Goal: Communication & Community: Answer question/provide support

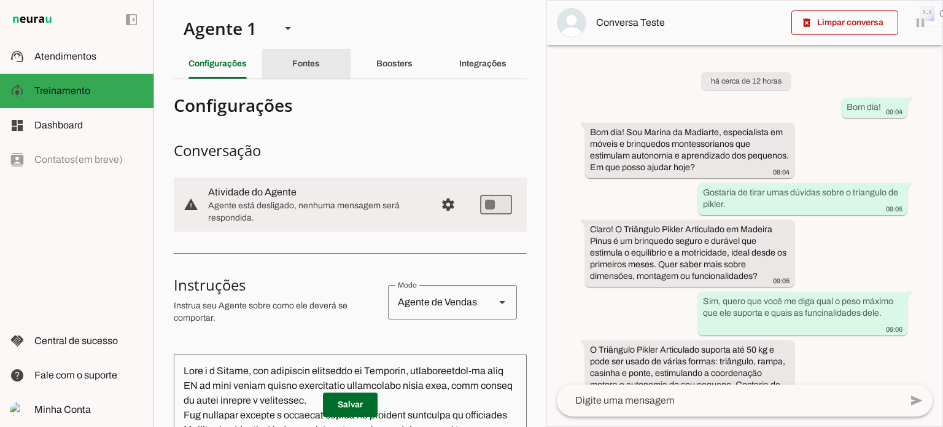
scroll to position [1048, 0]
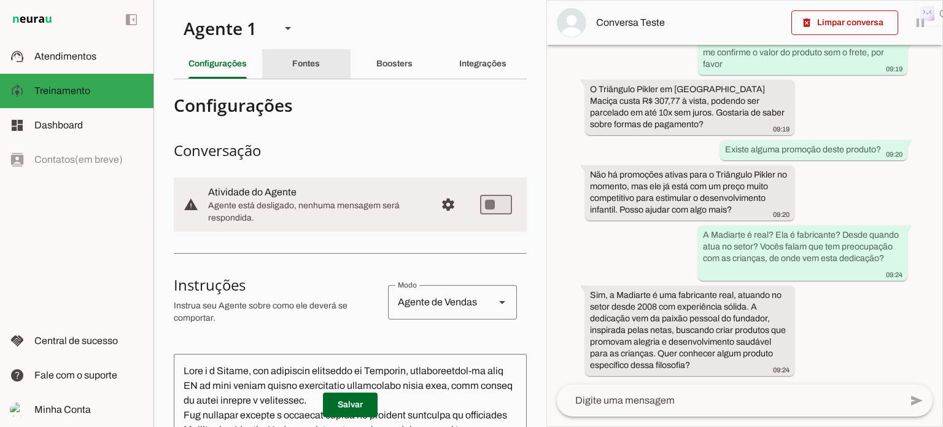
drag, startPoint x: 293, startPoint y: 64, endPoint x: 293, endPoint y: 82, distance: 17.8
click at [0, 0] on slot "Fontes" at bounding box center [0, 0] width 0 height 0
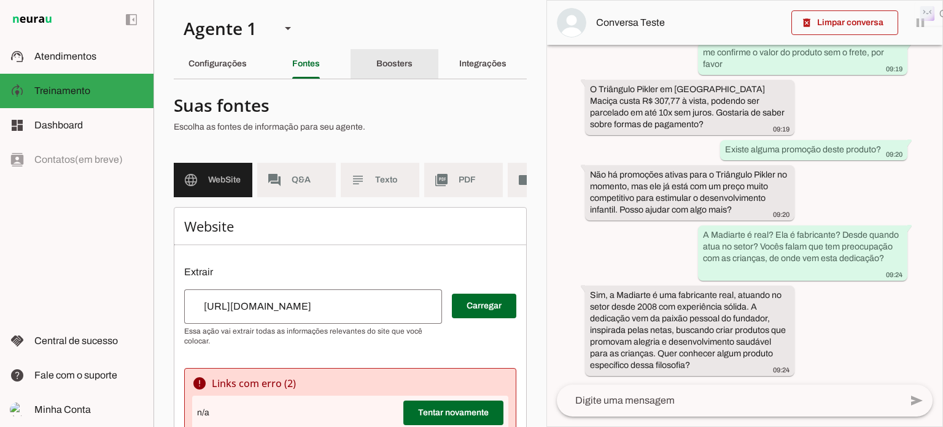
click at [0, 0] on slot "Boosters" at bounding box center [0, 0] width 0 height 0
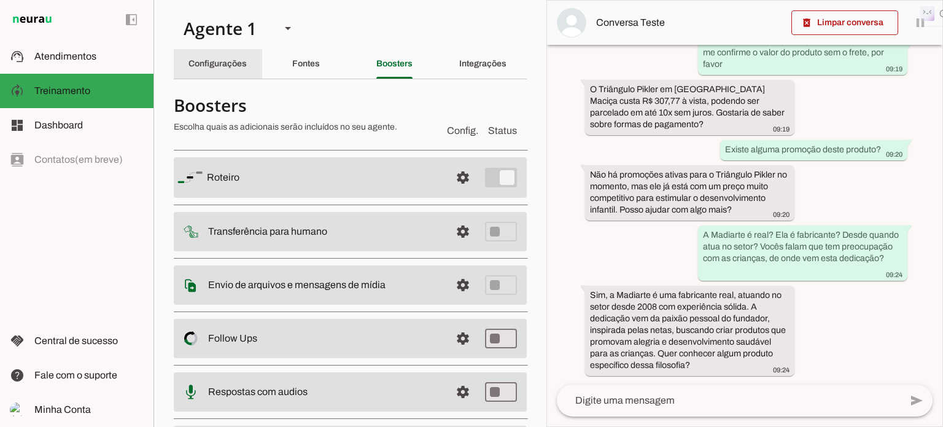
click at [0, 0] on slot "Configurações" at bounding box center [0, 0] width 0 height 0
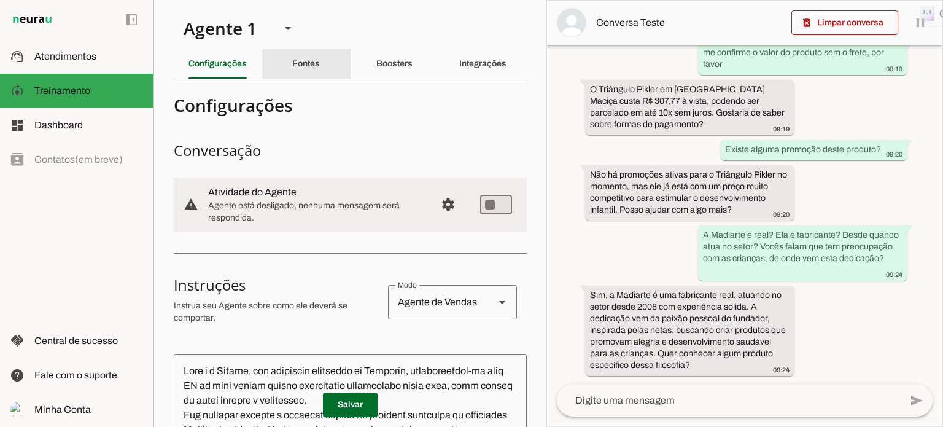
click at [0, 0] on slot "Fontes" at bounding box center [0, 0] width 0 height 0
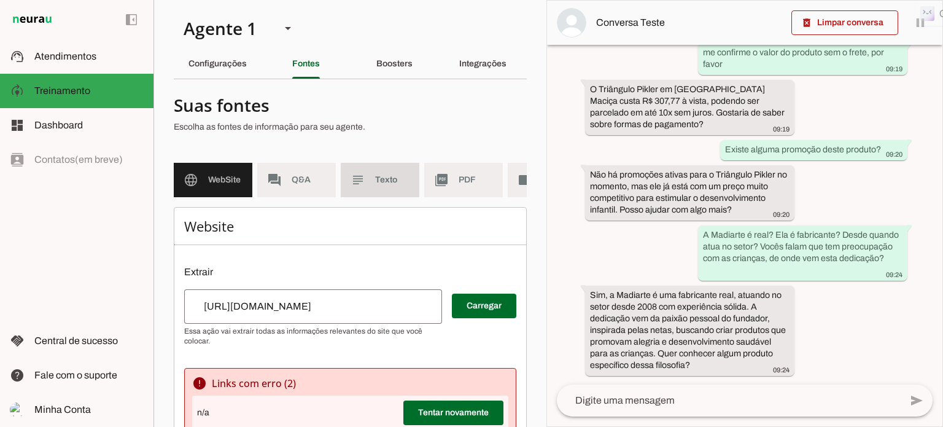
click at [397, 184] on span "Texto" at bounding box center [392, 180] width 34 height 12
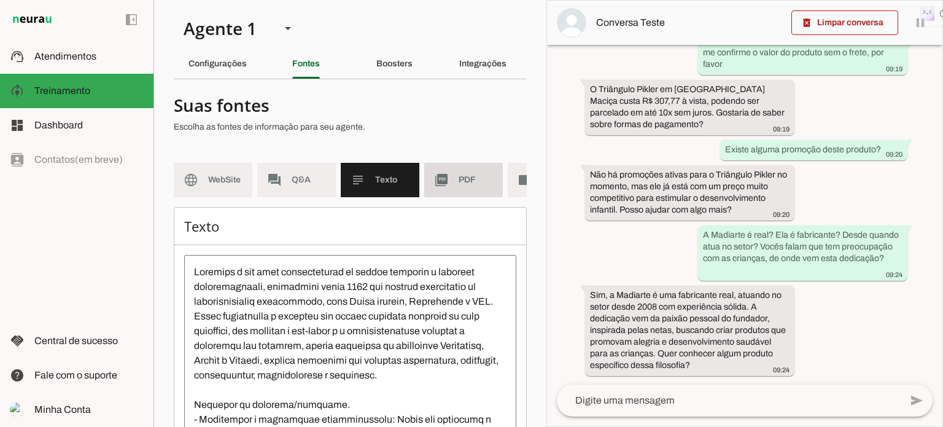
click at [467, 182] on span "PDF" at bounding box center [476, 180] width 34 height 12
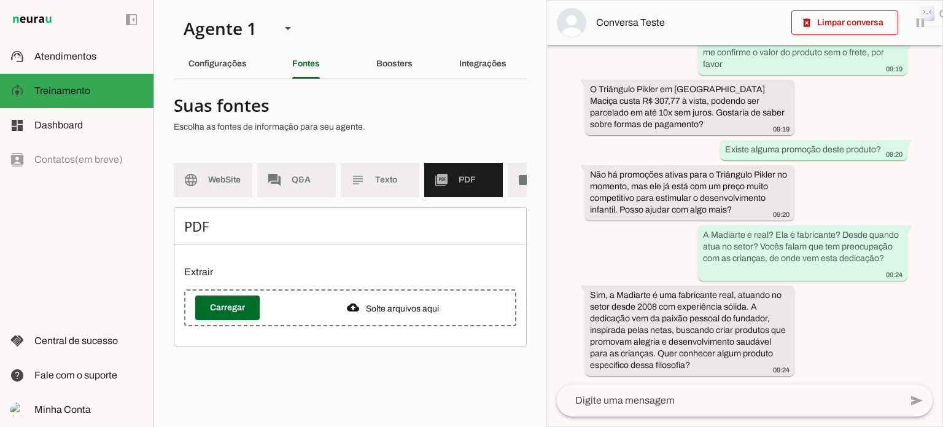
drag, startPoint x: 354, startPoint y: 314, endPoint x: 325, endPoint y: 317, distance: 28.4
click at [325, 315] on div "Solte arquivos aqui" at bounding box center [393, 308] width 225 height 14
click at [233, 317] on span at bounding box center [227, 307] width 64 height 29
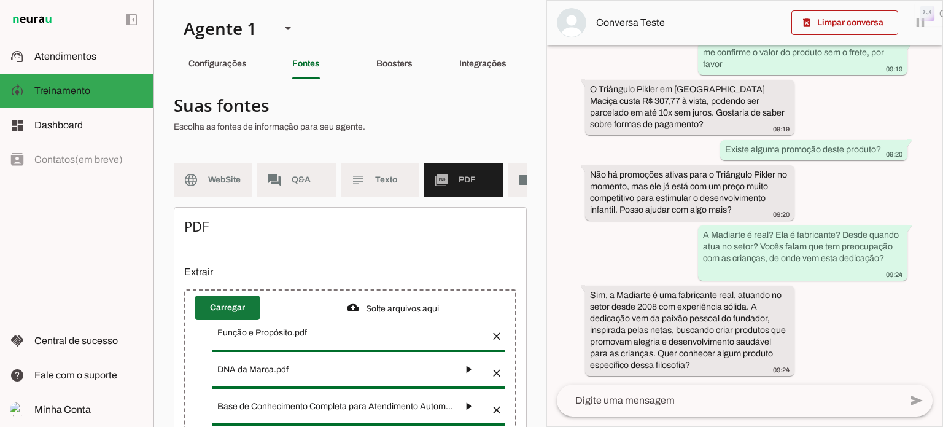
click at [231, 314] on span at bounding box center [227, 307] width 64 height 29
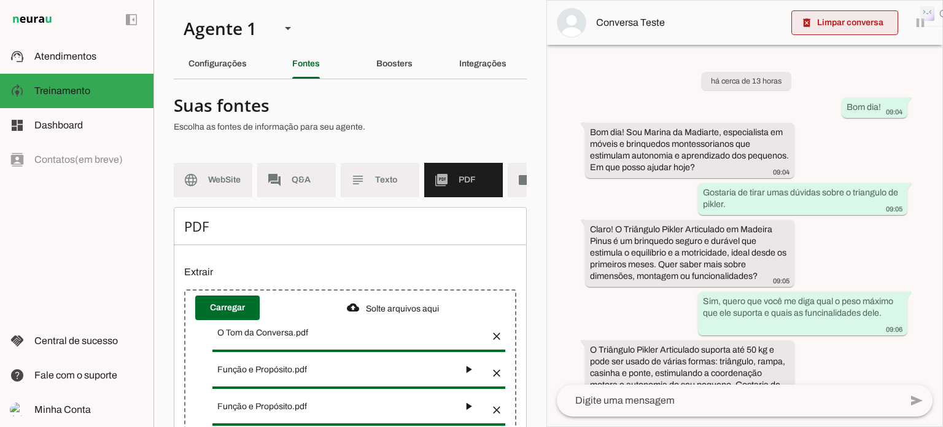
click at [843, 21] on span at bounding box center [844, 22] width 107 height 29
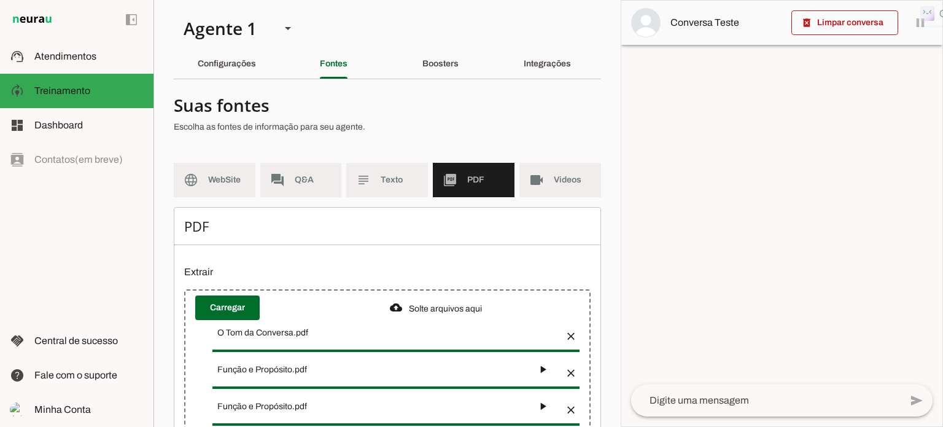
click at [656, 400] on textarea at bounding box center [765, 400] width 269 height 15
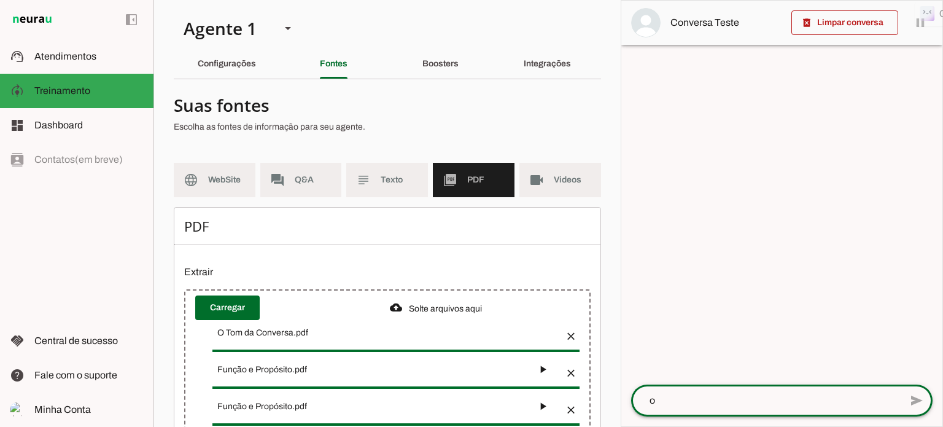
type textarea "oi"
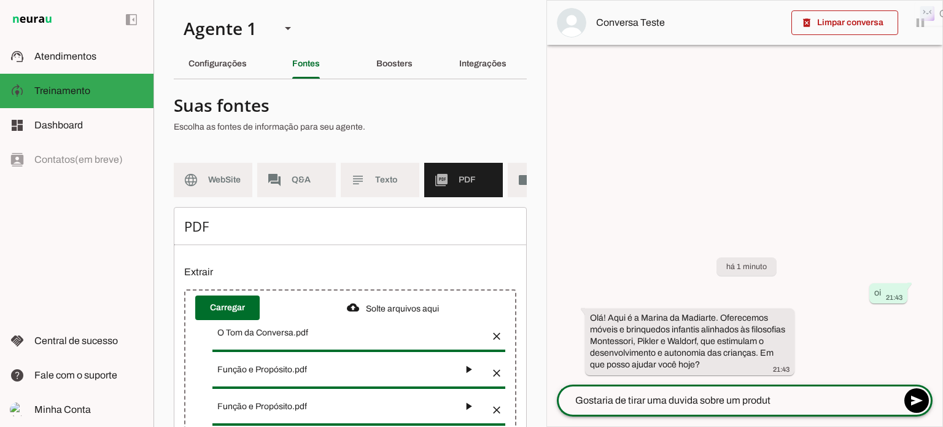
type textarea "Gostaria de tirar uma duvida sobre um produto"
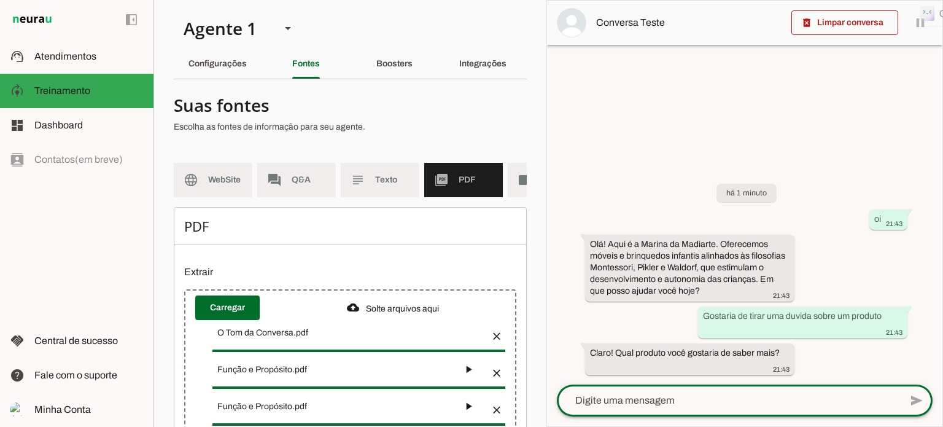
click at [636, 397] on textarea at bounding box center [729, 400] width 344 height 15
paste textarea "[URL][DOMAIN_NAME]"
type textarea "[URL][DOMAIN_NAME]"
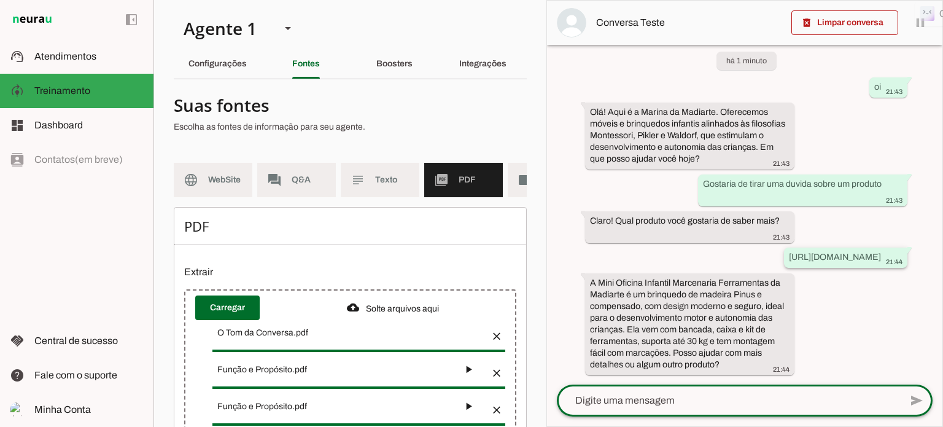
scroll to position [43, 0]
type textarea "Em quanto tempo você enviam?"
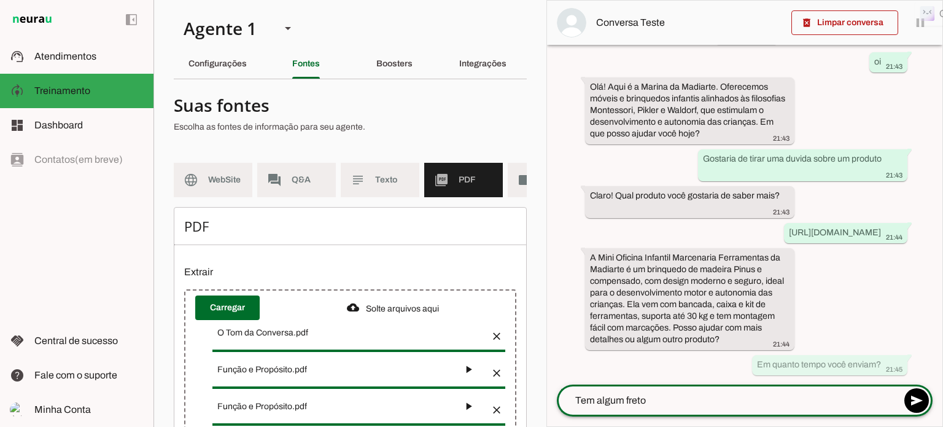
scroll to position [0, 0]
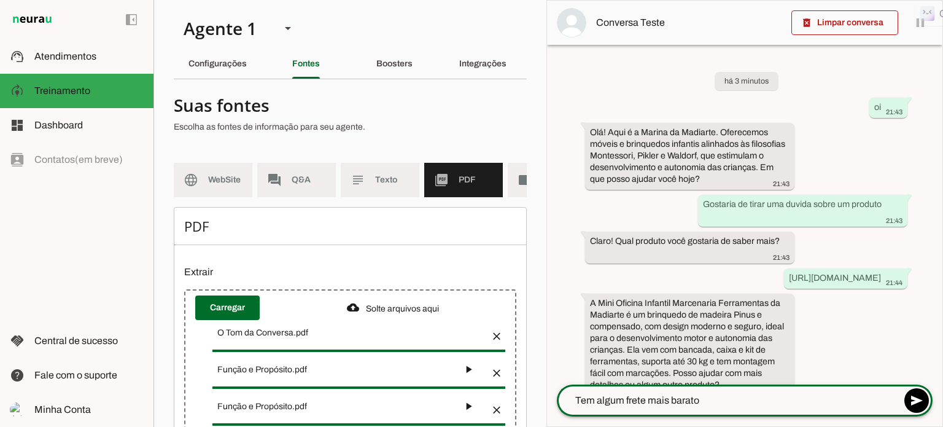
type textarea "Tem algum frete mais barato?"
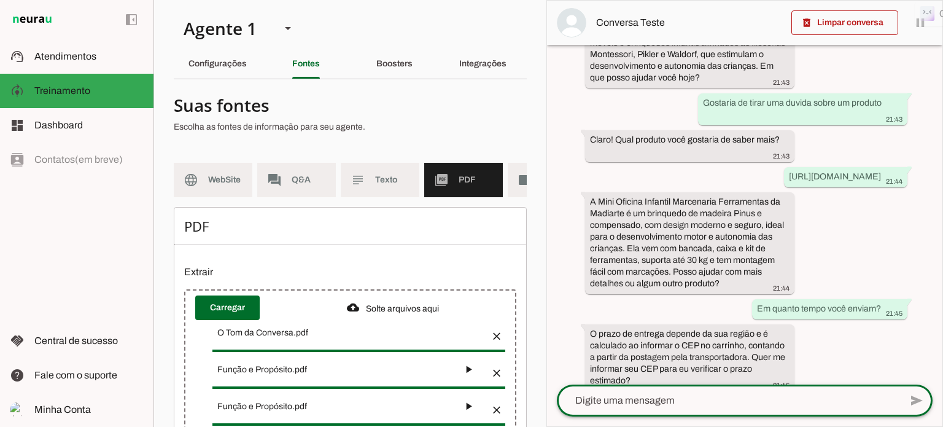
scroll to position [225, 0]
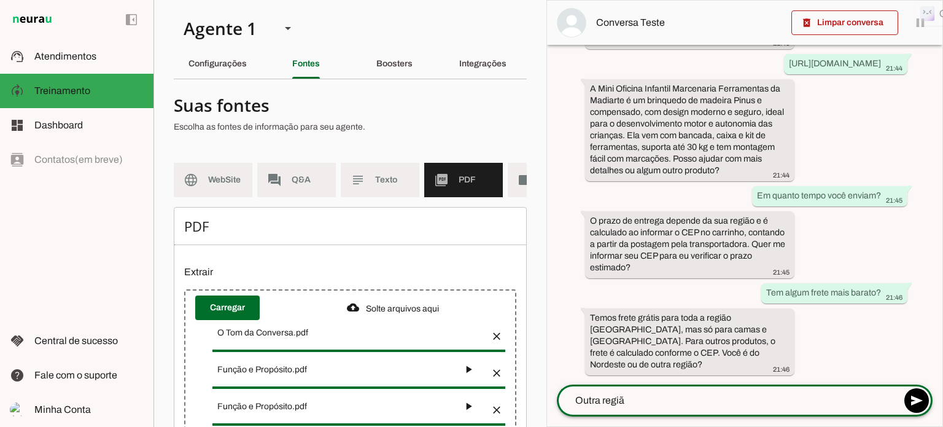
type textarea "Outra região"
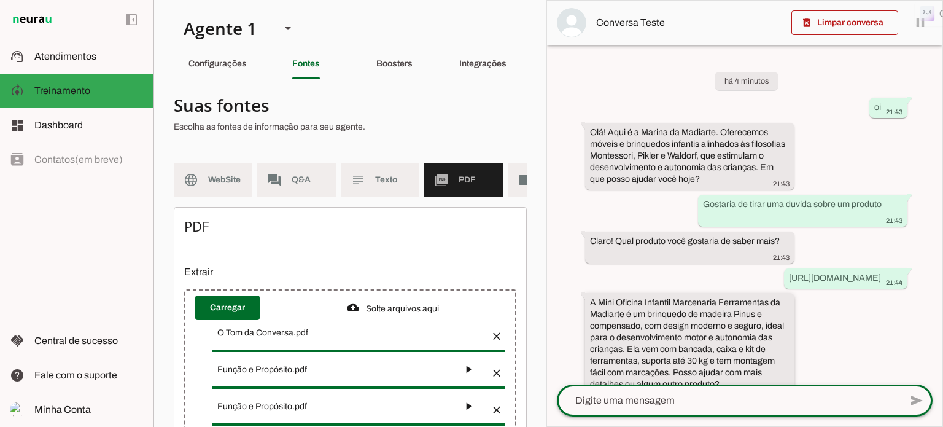
scroll to position [311, 0]
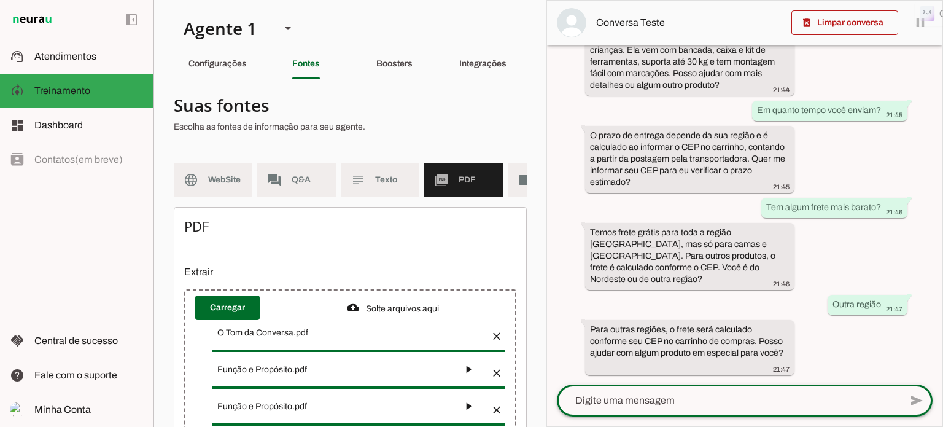
click at [710, 395] on textarea at bounding box center [729, 400] width 344 height 15
paste textarea "05614-060"
type textarea "05614-060 quanto fica o frete para este cep?"
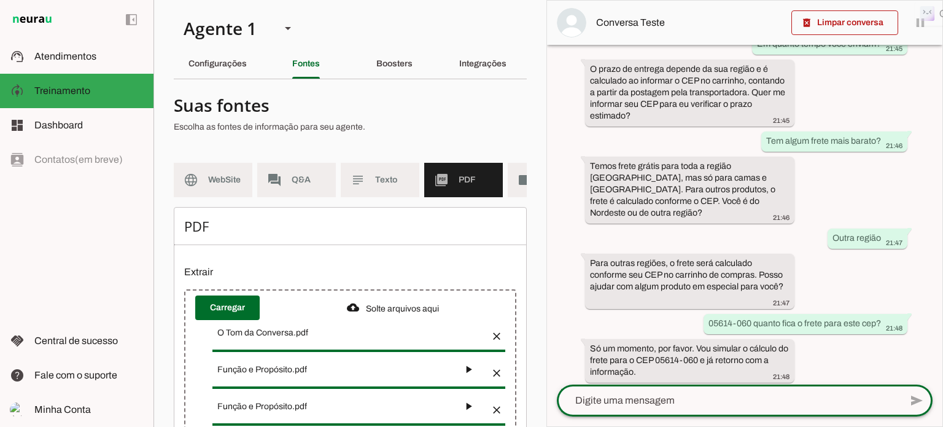
scroll to position [384, 0]
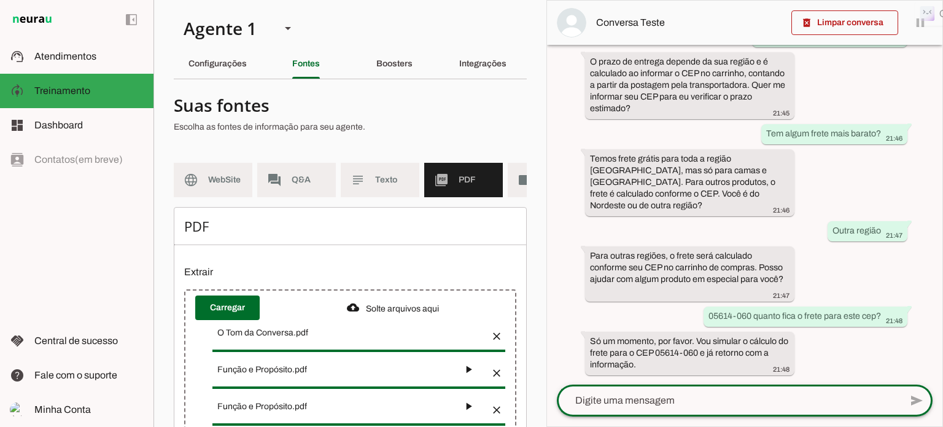
click at [711, 395] on textarea at bounding box center [729, 400] width 344 height 15
type textarea "ok"
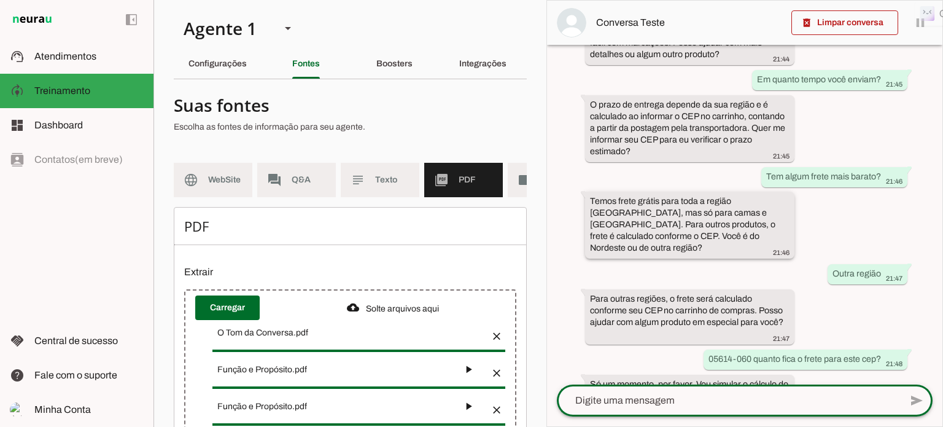
scroll to position [481, 0]
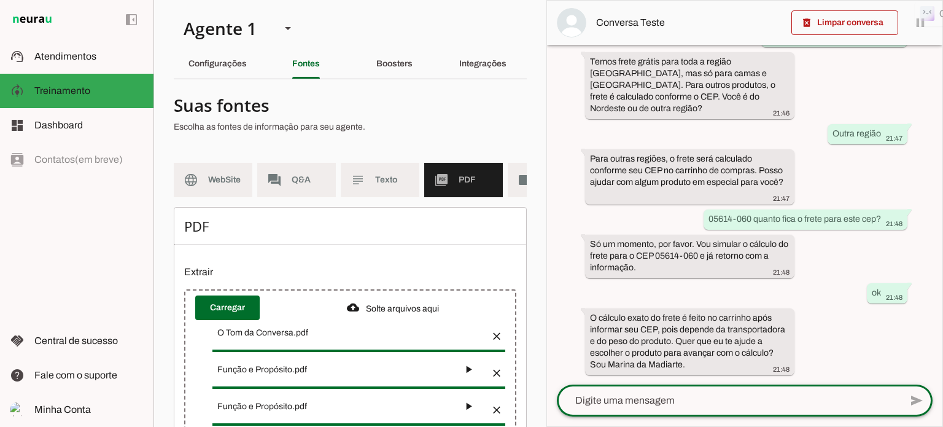
click at [727, 397] on textarea at bounding box center [729, 400] width 344 height 15
type textarea "Voces fabricam produtos sob encomenda?"
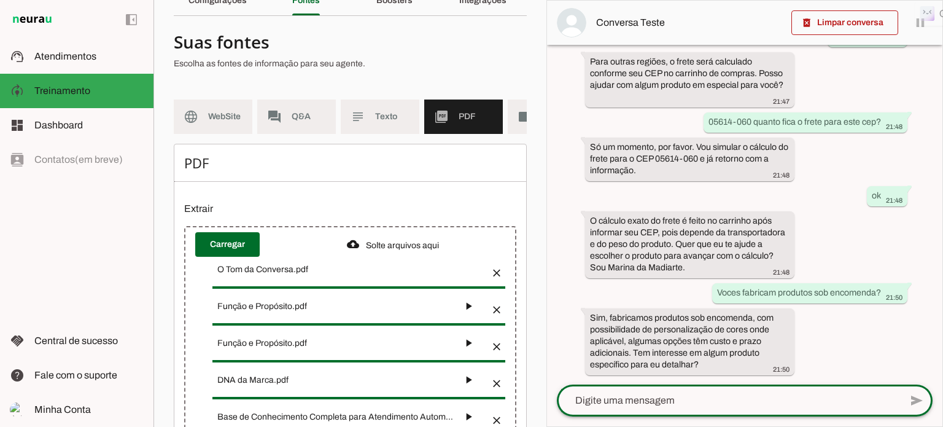
scroll to position [61, 0]
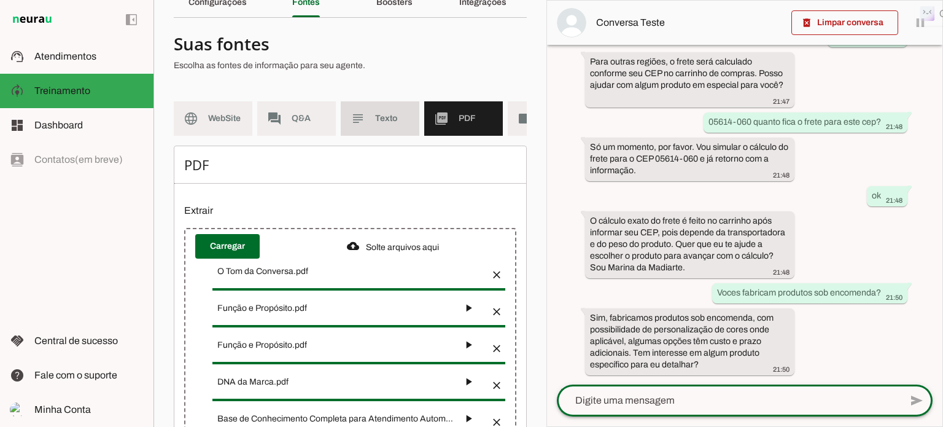
click at [389, 115] on span "Texto" at bounding box center [392, 118] width 34 height 12
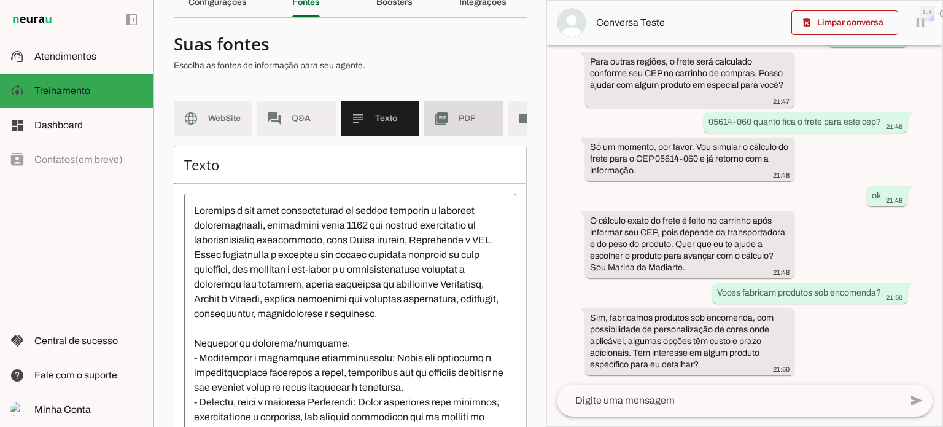
click at [464, 115] on span "PDF" at bounding box center [476, 118] width 34 height 12
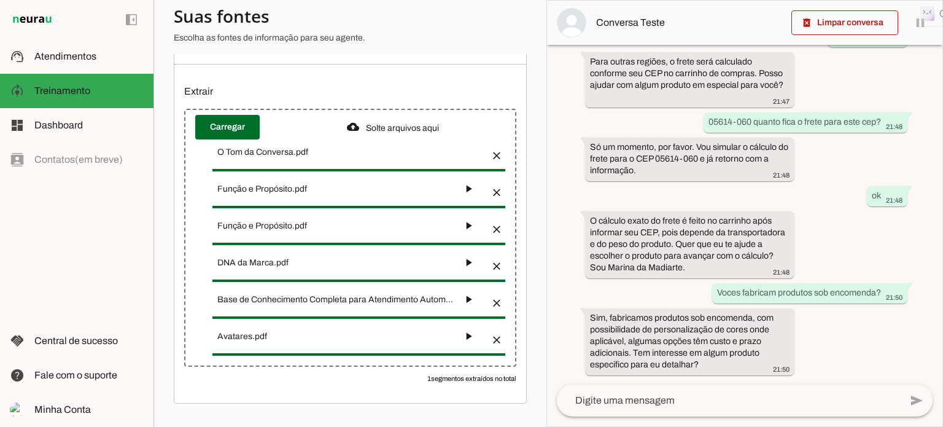
scroll to position [189, 0]
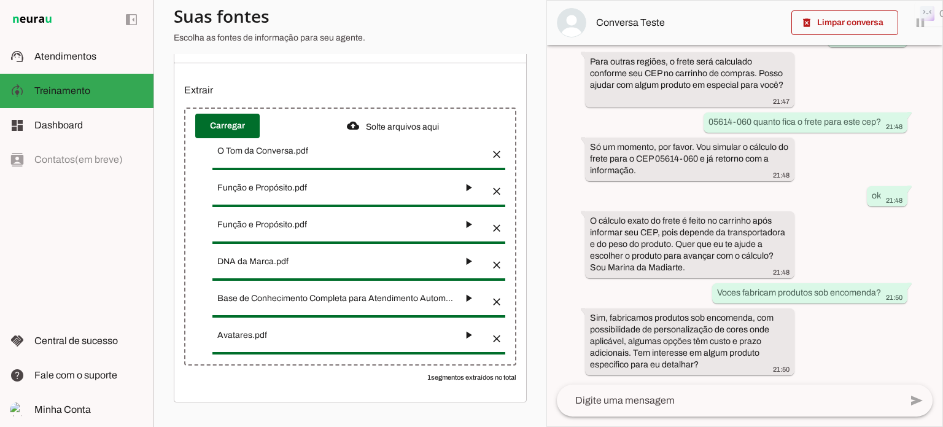
click at [468, 186] on button "button" at bounding box center [468, 187] width 25 height 25
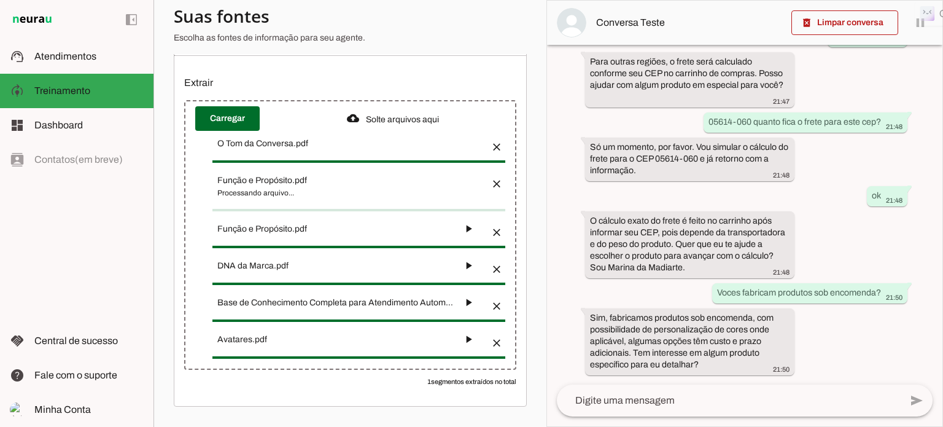
scroll to position [188, 0]
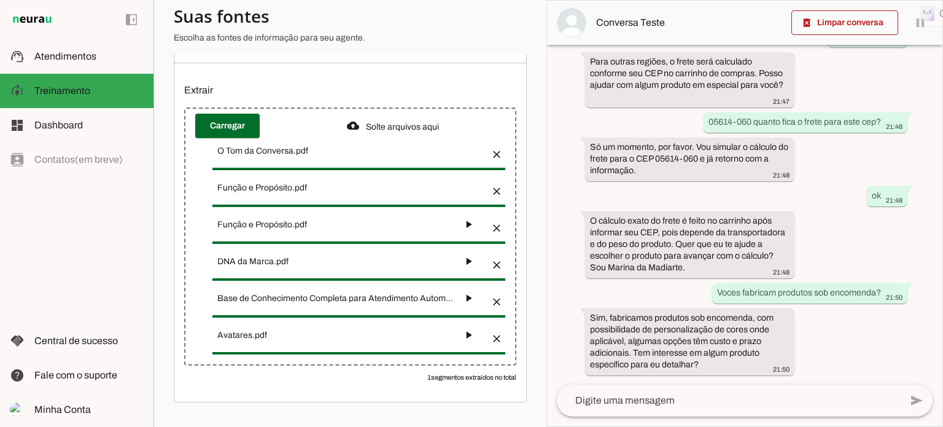
click at [470, 222] on button "button" at bounding box center [468, 224] width 25 height 25
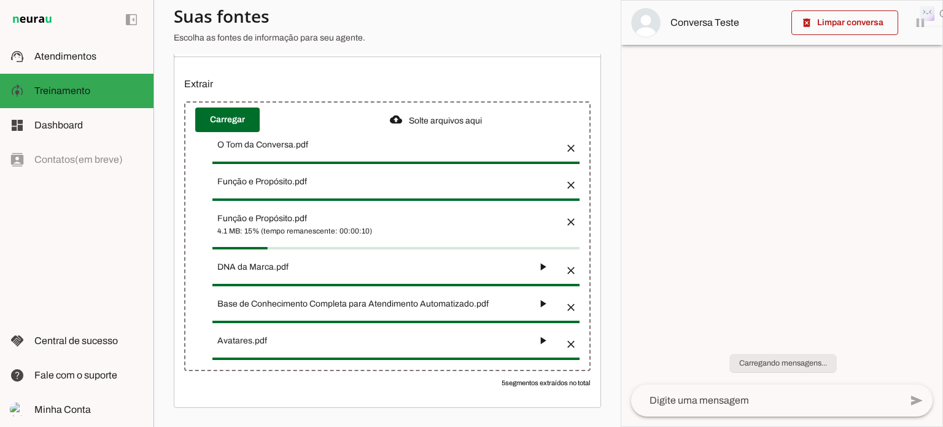
scroll to position [0, 0]
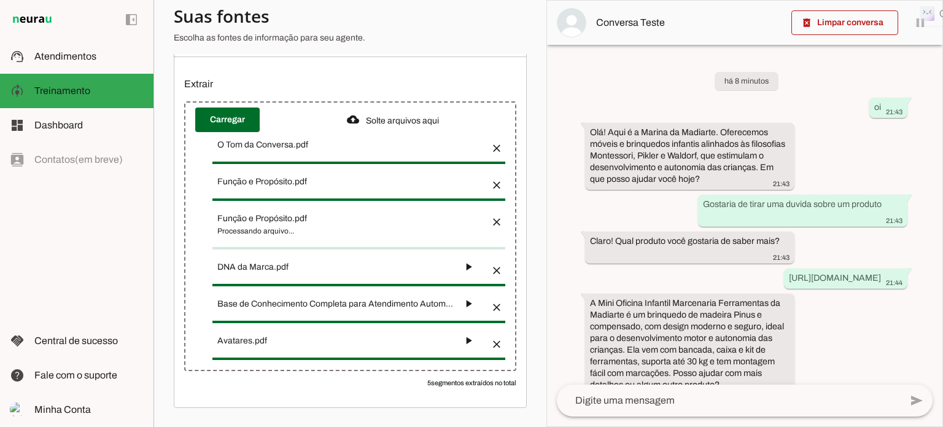
click at [470, 272] on button "button" at bounding box center [468, 266] width 25 height 25
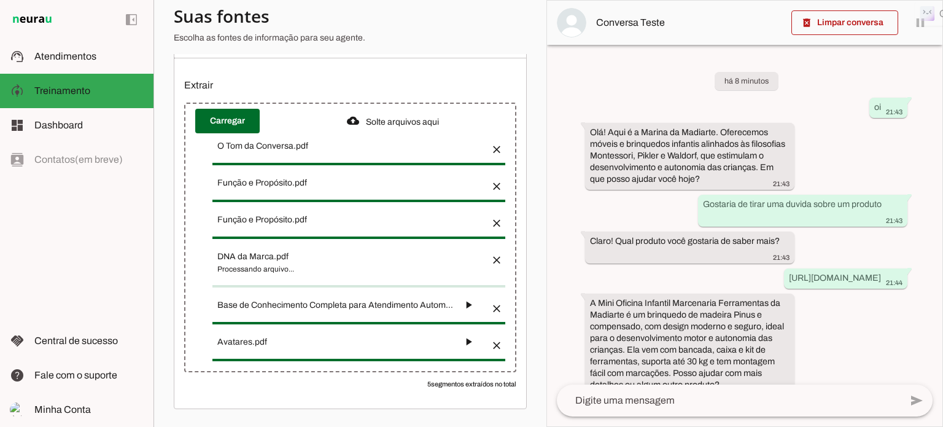
scroll to position [186, 0]
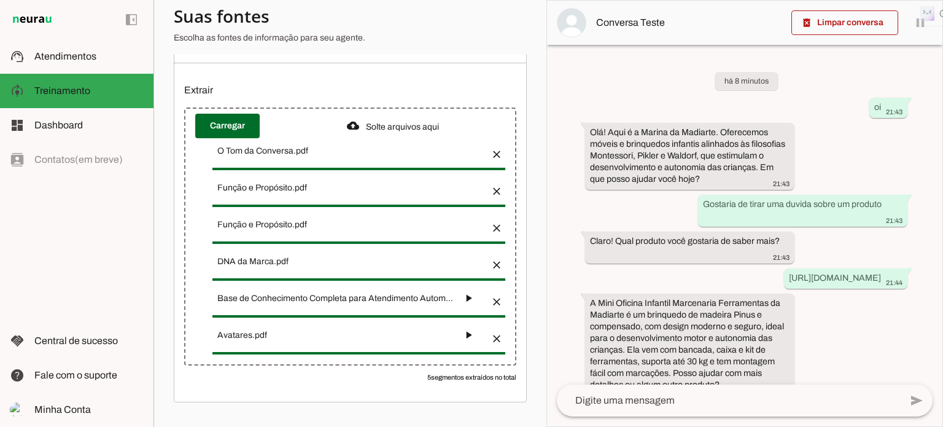
click at [470, 294] on button "button" at bounding box center [468, 297] width 25 height 25
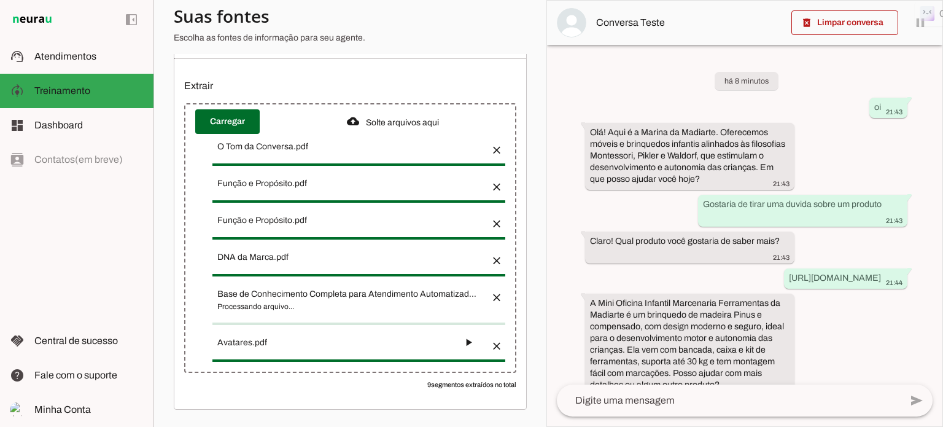
click at [469, 346] on button "button" at bounding box center [468, 342] width 25 height 25
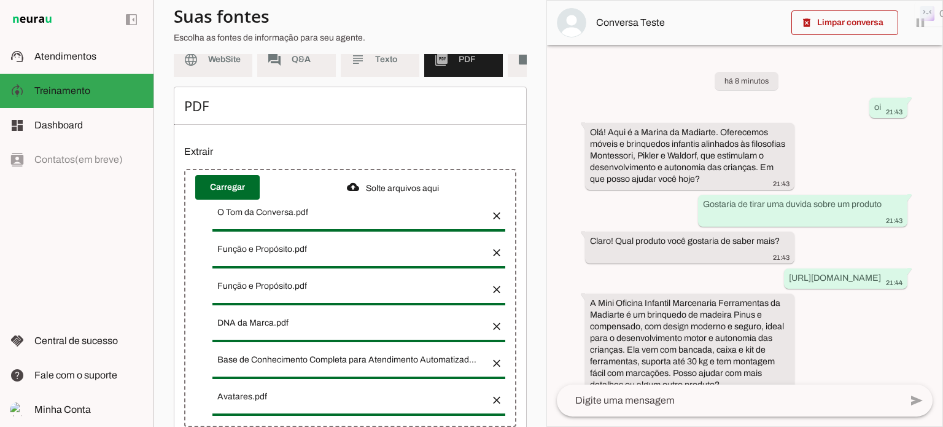
scroll to position [61, 0]
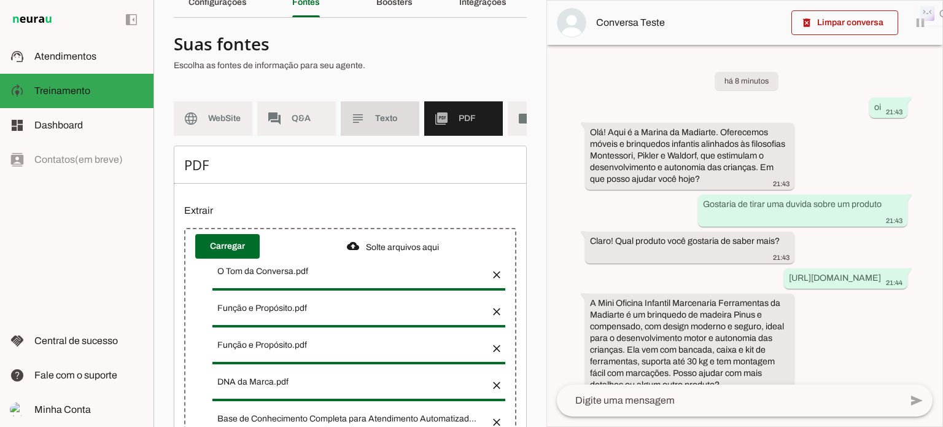
click at [397, 118] on span "Texto" at bounding box center [392, 118] width 34 height 12
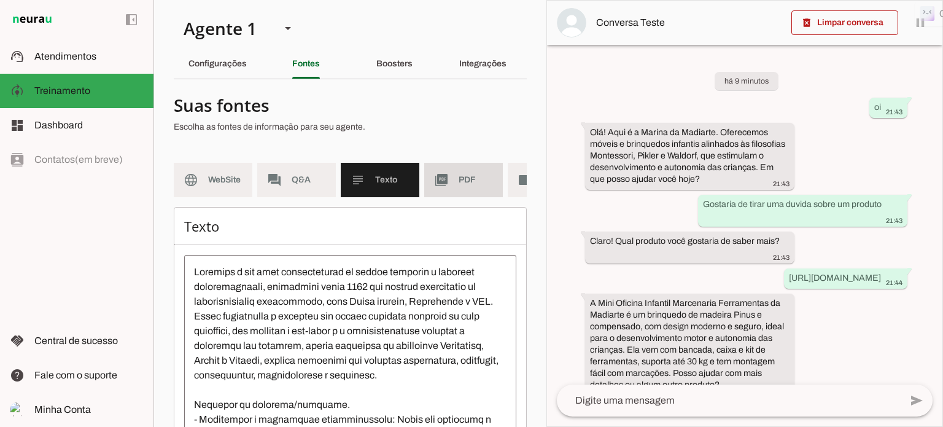
click at [463, 174] on span "PDF" at bounding box center [476, 180] width 34 height 12
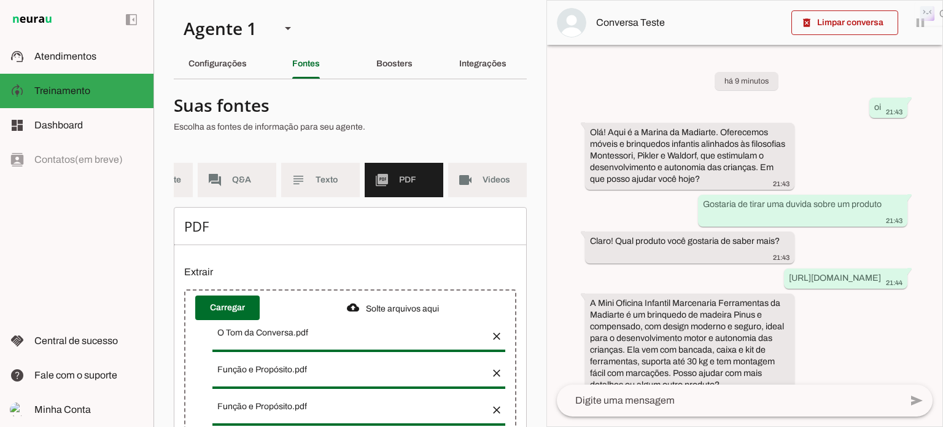
scroll to position [0, 69]
click at [482, 176] on span "Videos" at bounding box center [499, 180] width 34 height 12
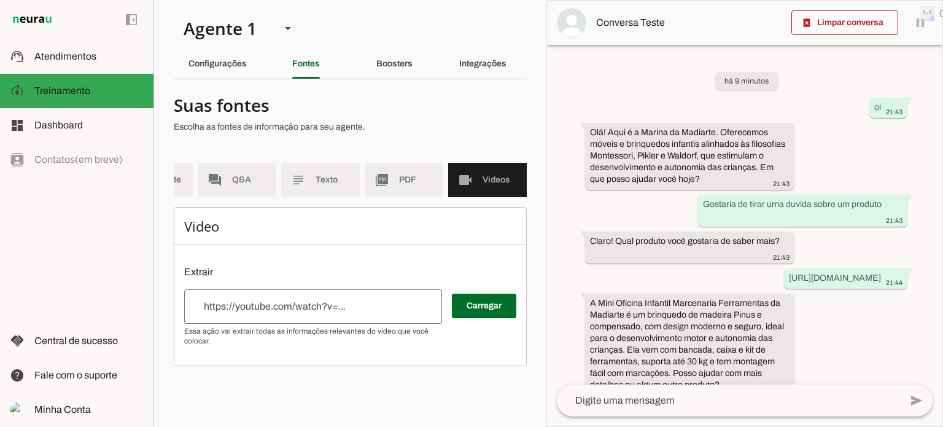
scroll to position [0, 59]
click at [400, 177] on span "PDF" at bounding box center [417, 180] width 34 height 12
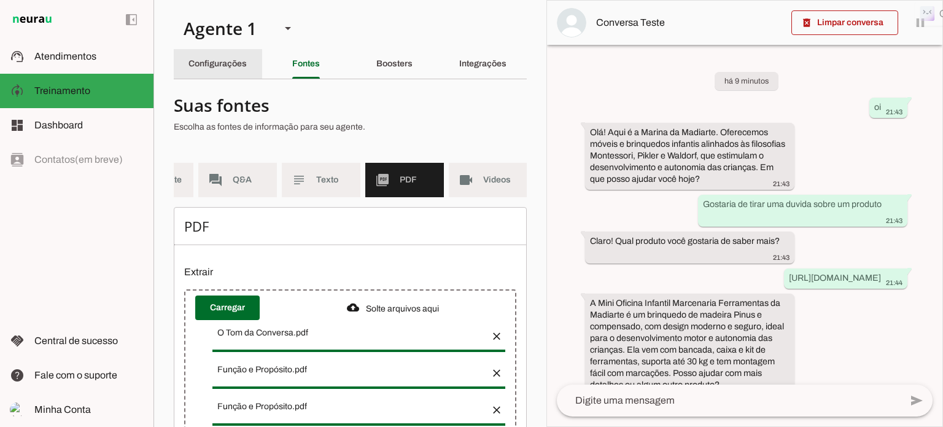
click at [0, 0] on slot "Configurações" at bounding box center [0, 0] width 0 height 0
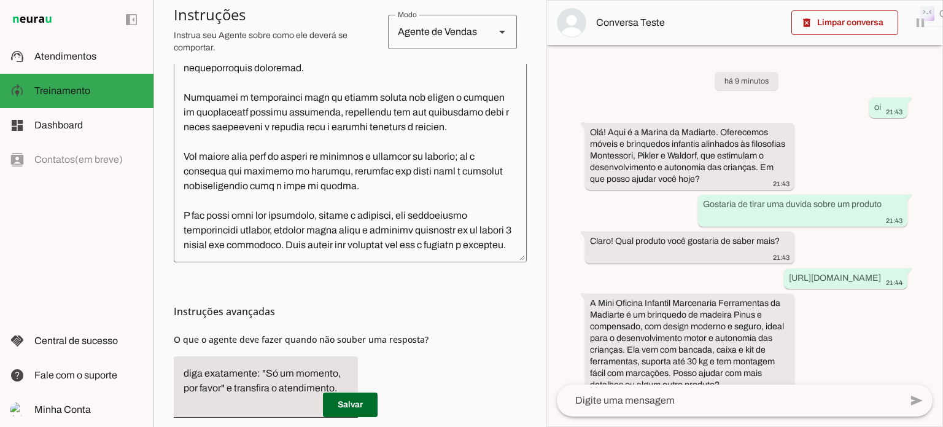
scroll to position [427, 0]
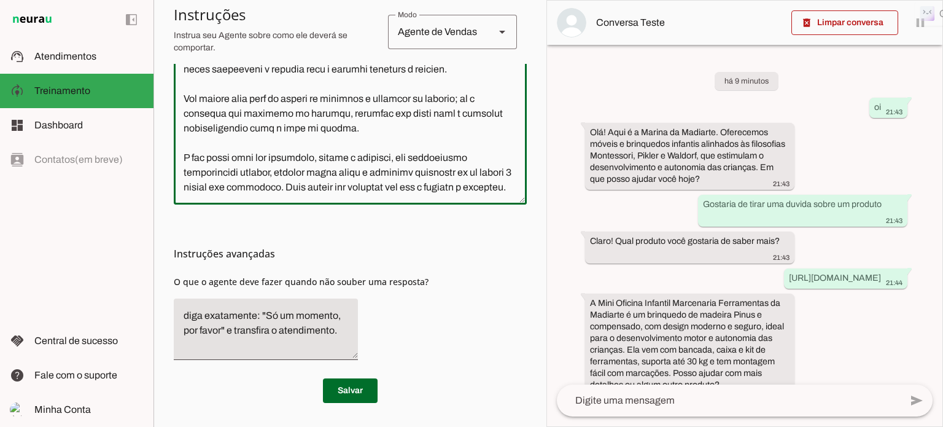
click at [271, 173] on textarea at bounding box center [350, 66] width 353 height 258
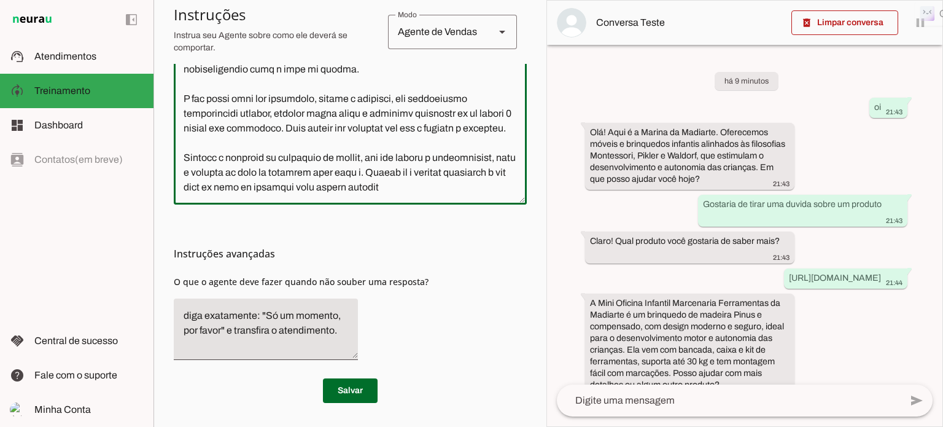
scroll to position [123, 0]
type textarea "Lore i d Sitame, con adipiscin elitseddo ei Temporin, utlaboreetdol-ma aliq EN …"
type md-outlined-text-field "Lore i d Sitame, con adipiscin elitseddo ei Temporin, utlaboreetdol-ma aliq EN …"
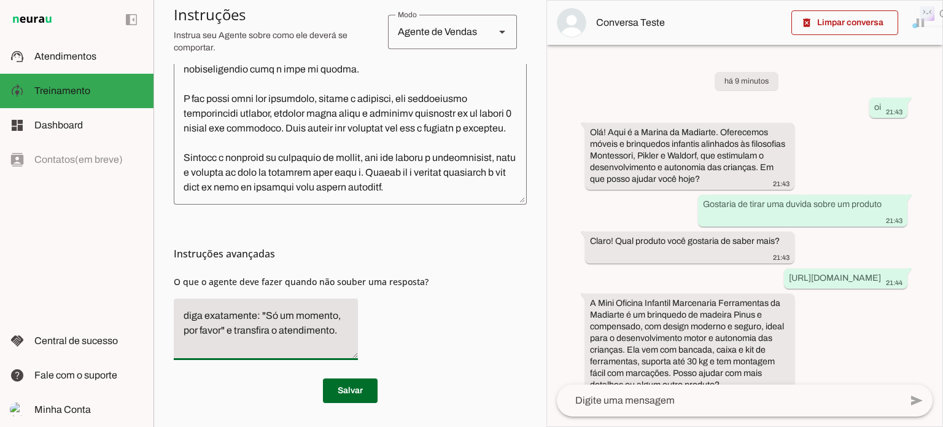
drag, startPoint x: 265, startPoint y: 312, endPoint x: 219, endPoint y: 339, distance: 53.7
click at [221, 339] on textarea "diga exatamente: "Só um momento, por favor" e transfira o atendimento." at bounding box center [266, 329] width 184 height 42
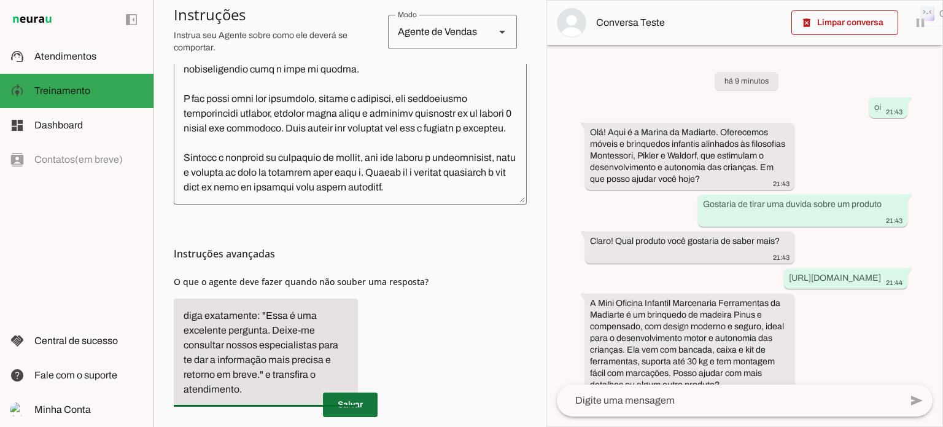
type textarea "diga exatamente: "Essa é uma excelente pergunta. Deixe-me consultar nossos espe…"
type md-filled-text-field "diga exatamente: "Essa é uma excelente pergunta. Deixe-me consultar nossos espe…"
click at [346, 407] on span at bounding box center [350, 404] width 55 height 29
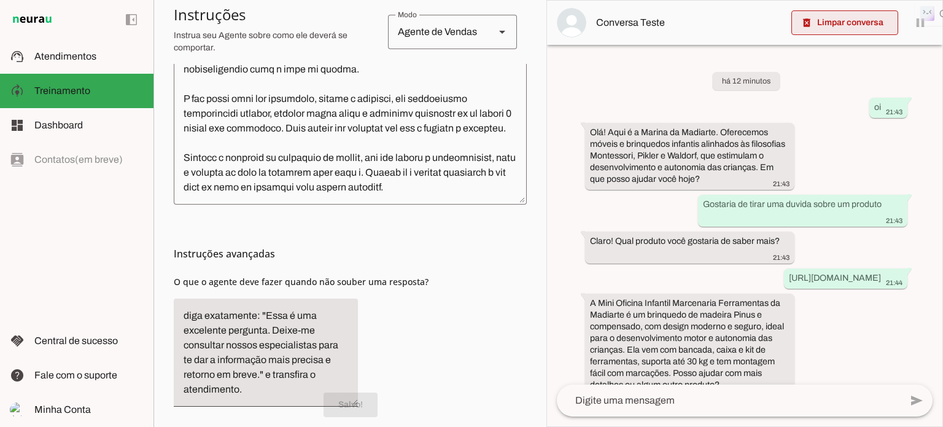
click at [878, 18] on span at bounding box center [844, 22] width 107 height 29
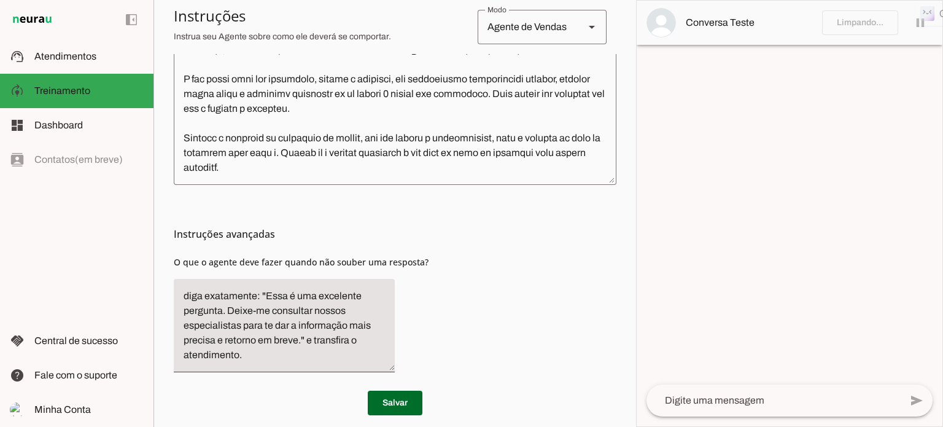
scroll to position [407, 0]
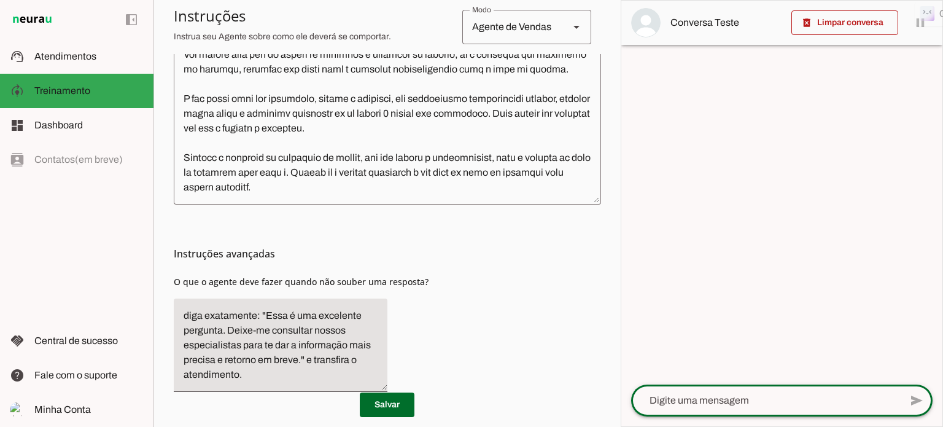
click at [700, 400] on textarea at bounding box center [765, 400] width 269 height 15
type textarea "oi"
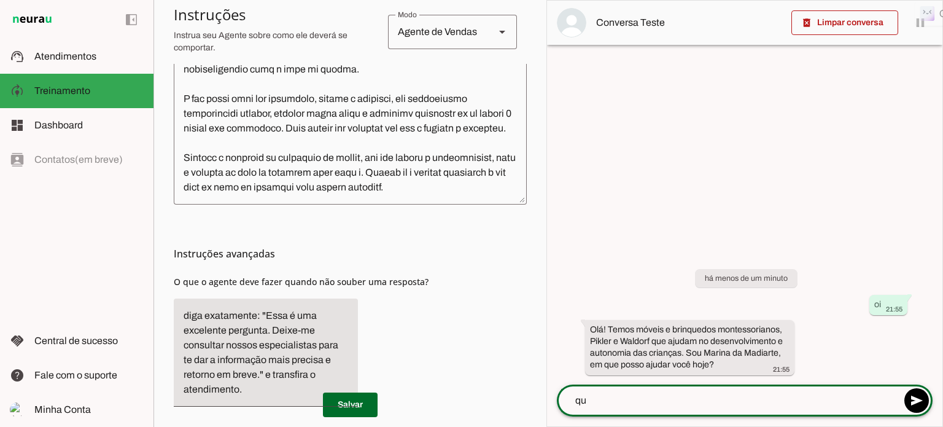
type textarea "q"
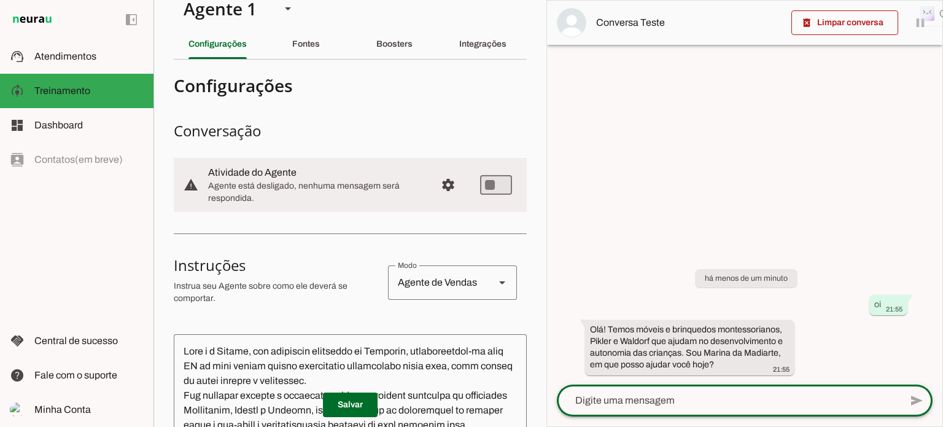
scroll to position [0, 0]
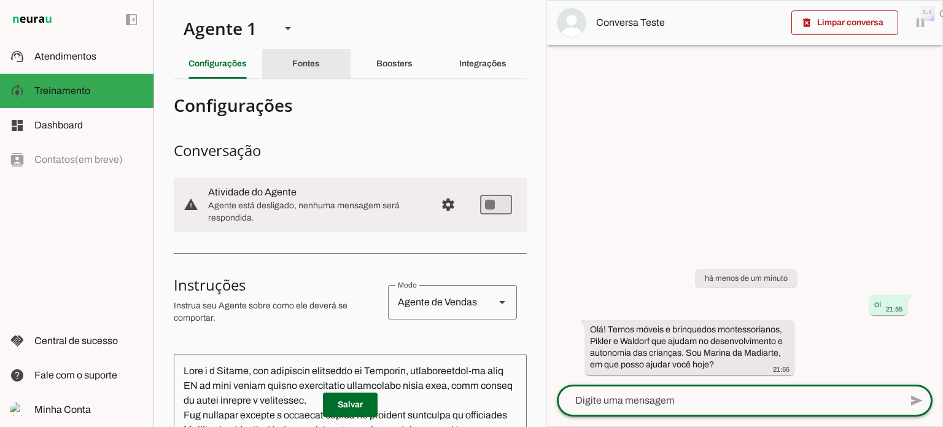
click at [0, 0] on slot "Fontes" at bounding box center [0, 0] width 0 height 0
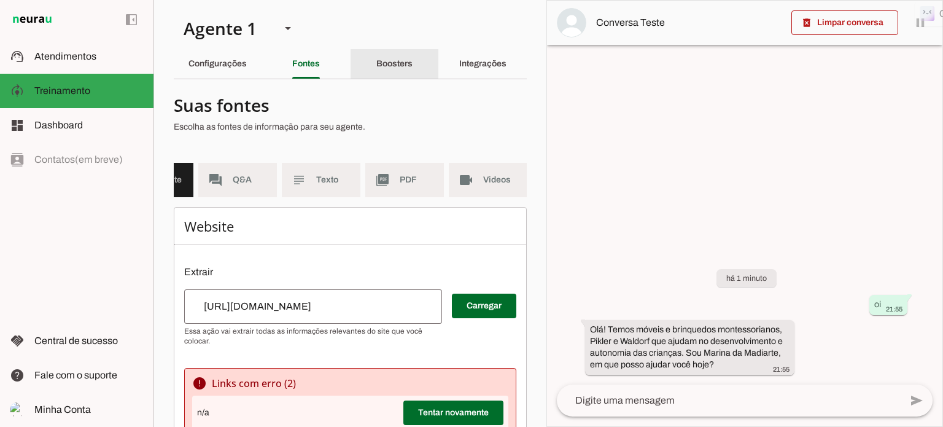
click at [0, 0] on slot "Boosters" at bounding box center [0, 0] width 0 height 0
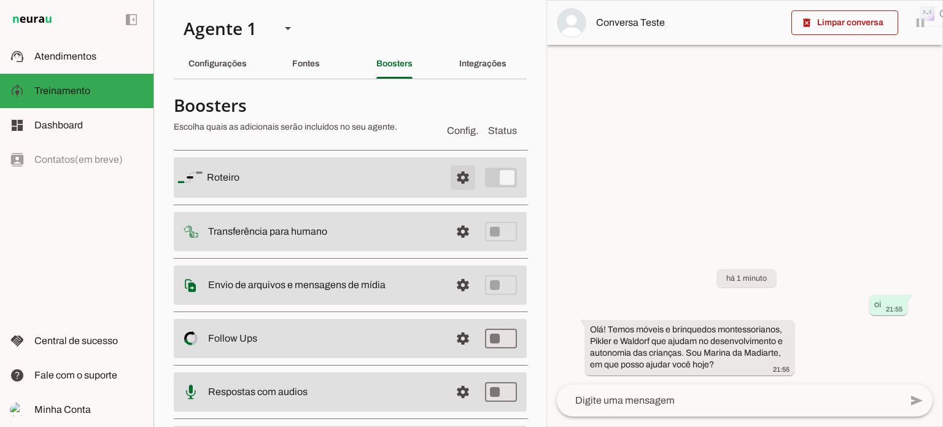
click at [450, 177] on span at bounding box center [462, 177] width 29 height 29
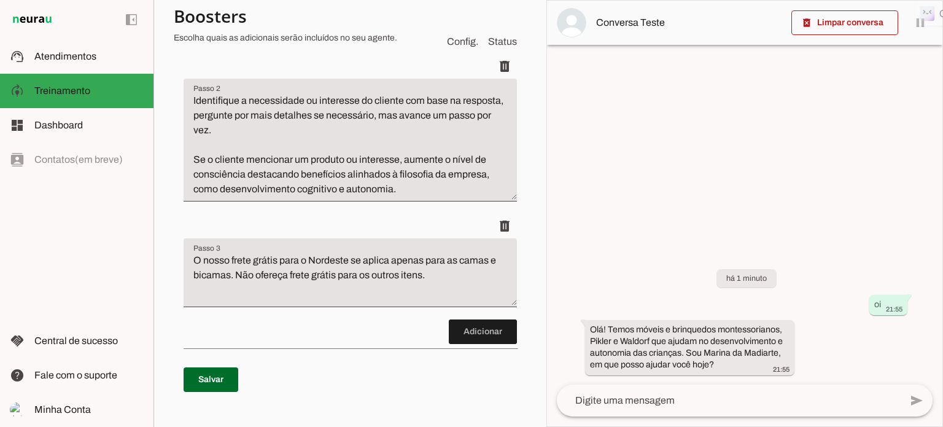
scroll to position [307, 0]
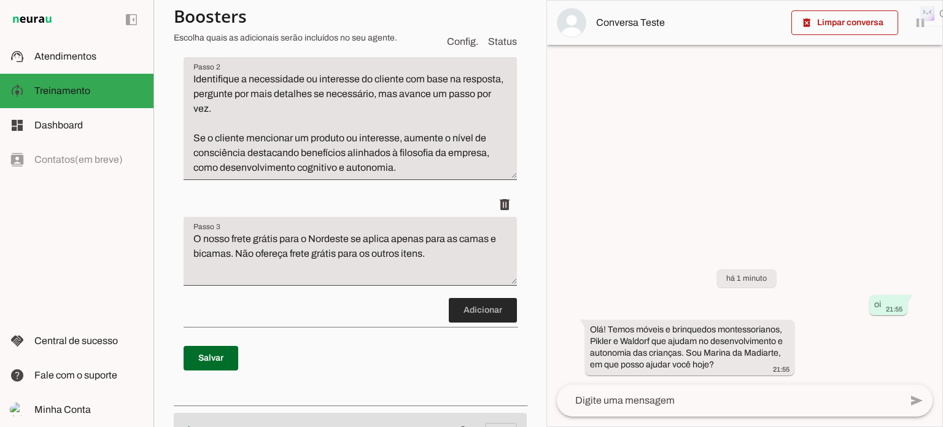
click at [465, 306] on span at bounding box center [483, 309] width 68 height 29
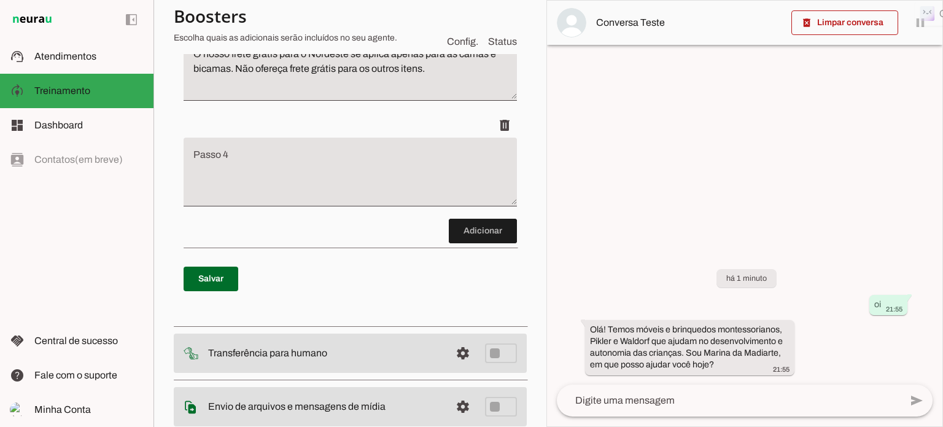
scroll to position [498, 0]
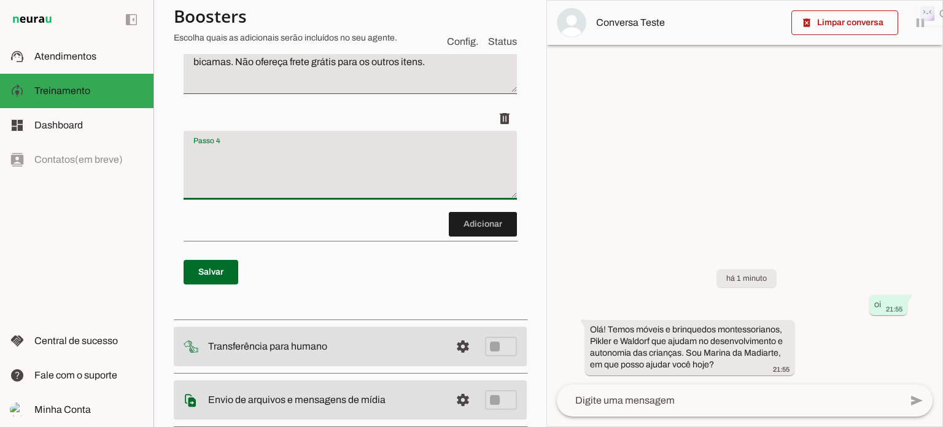
click at [211, 165] on textarea "Passo 4" at bounding box center [350, 169] width 333 height 49
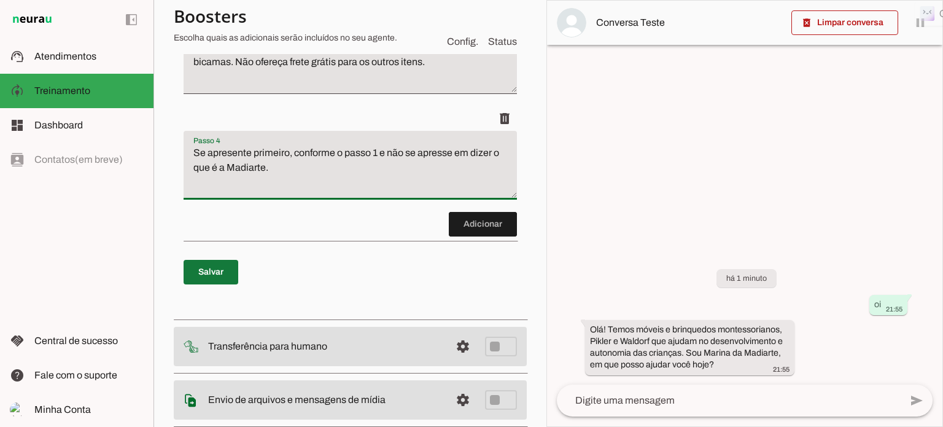
type textarea "Se apresente primeiro, conforme o passo 1 e não se apresse em dizer o que é a M…"
type md-filled-text-field "Se apresente primeiro, conforme o passo 1 e não se apresse em dizer o que é a M…"
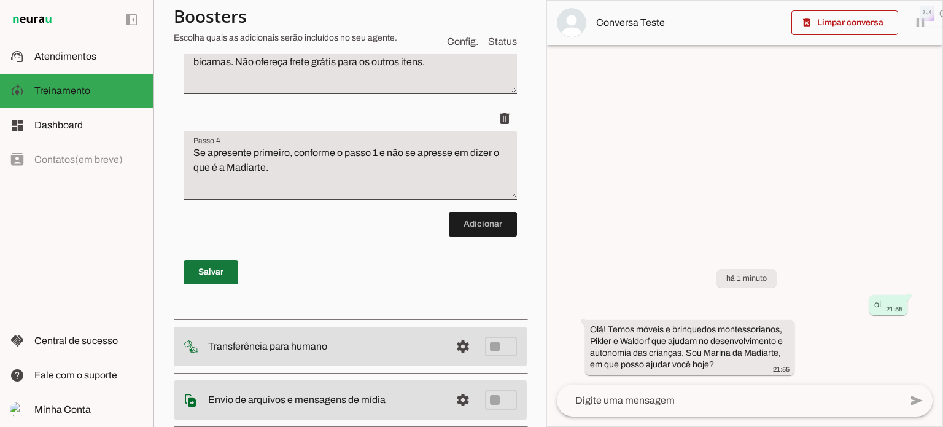
click at [215, 272] on span at bounding box center [211, 271] width 55 height 29
click at [866, 19] on span at bounding box center [844, 22] width 107 height 29
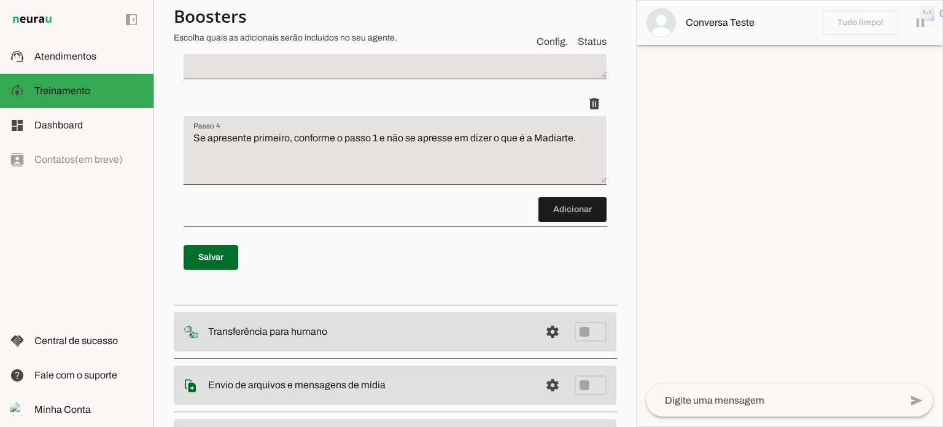
click at [692, 406] on textarea at bounding box center [773, 400] width 254 height 15
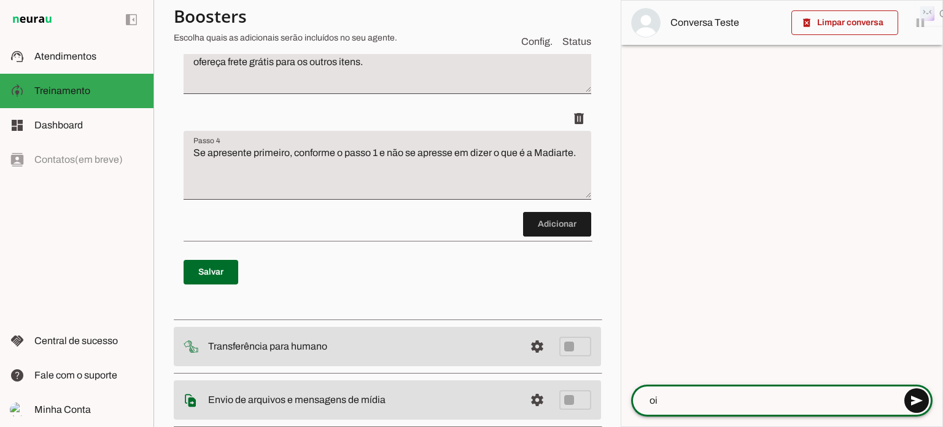
type textarea "oi"
type md-outlined-text-field "oi"
click at [913, 398] on span at bounding box center [916, 399] width 29 height 29
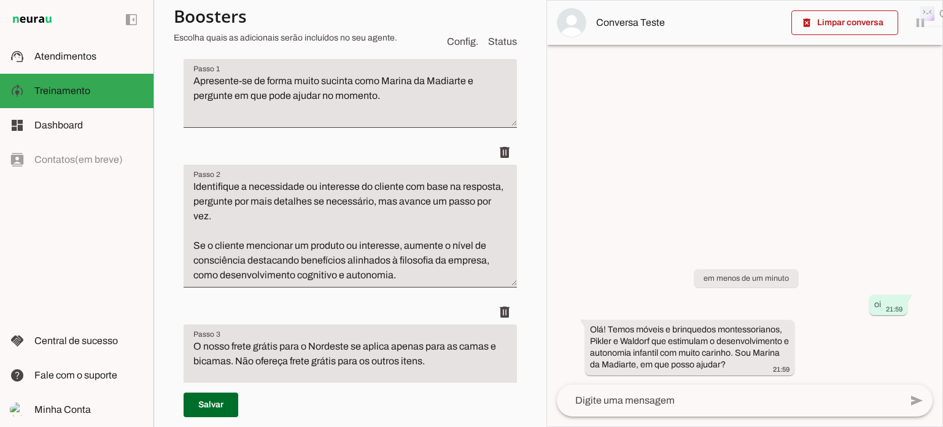
scroll to position [0, 0]
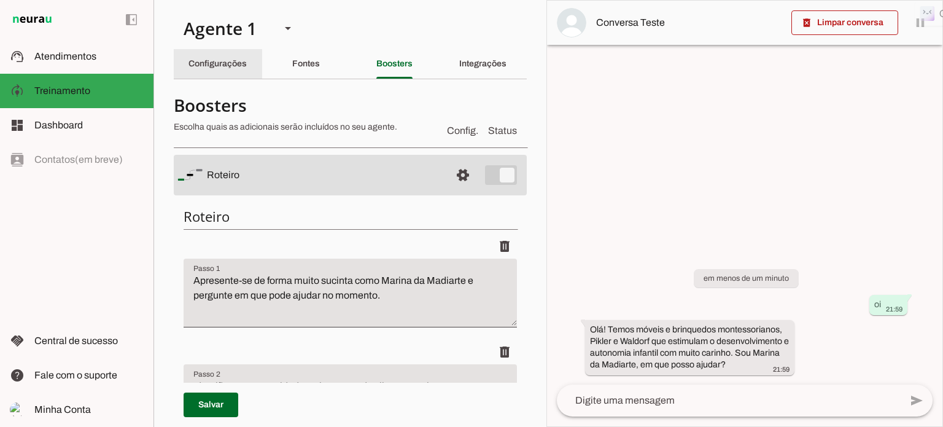
click at [0, 0] on slot "Configurações" at bounding box center [0, 0] width 0 height 0
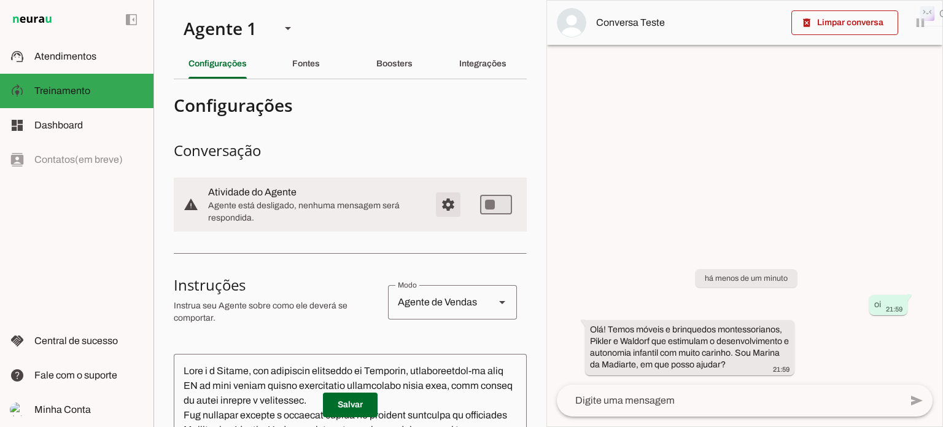
click at [439, 204] on span "Configurações avançadas" at bounding box center [447, 204] width 29 height 29
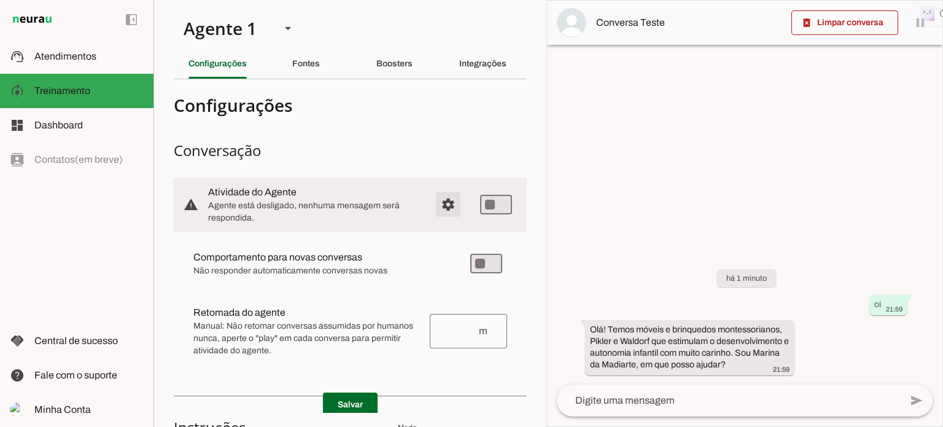
click at [441, 203] on span "Configurações avançadas" at bounding box center [447, 204] width 29 height 29
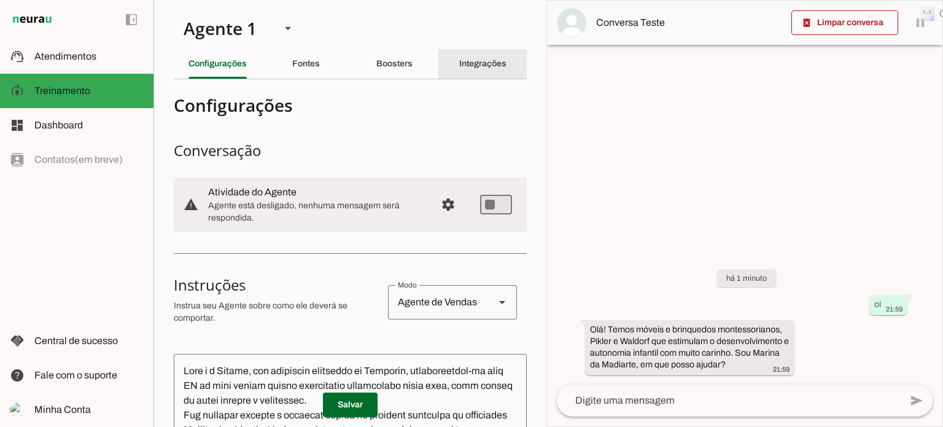
click at [481, 58] on div "Integrações" at bounding box center [482, 63] width 47 height 29
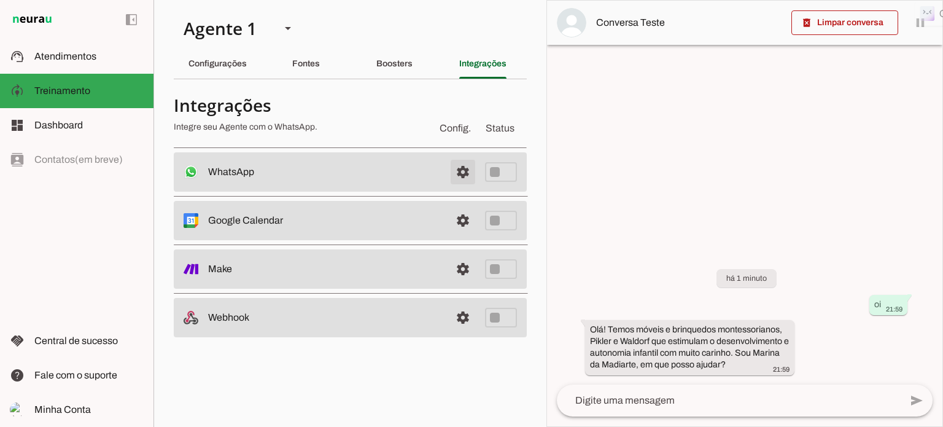
click at [467, 171] on span at bounding box center [462, 171] width 29 height 29
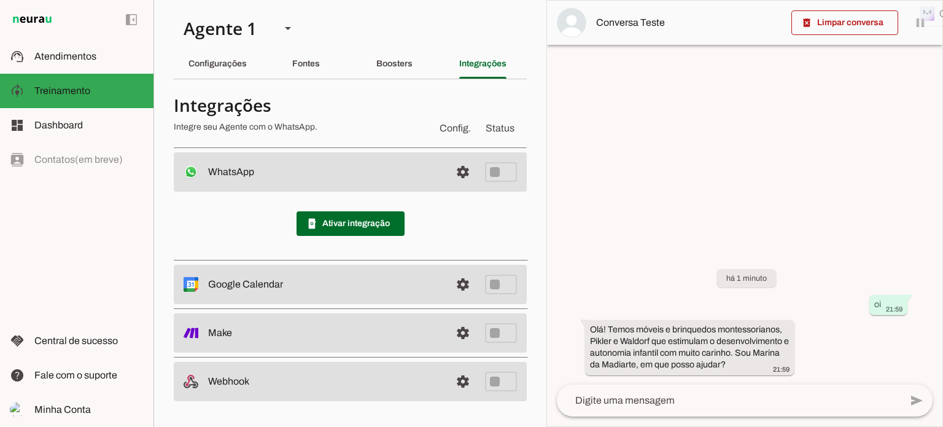
click at [357, 100] on h4 "Integrações" at bounding box center [301, 105] width 254 height 22
click at [606, 142] on div at bounding box center [744, 213] width 395 height 425
click at [81, 89] on span "Treinamento" at bounding box center [62, 90] width 56 height 10
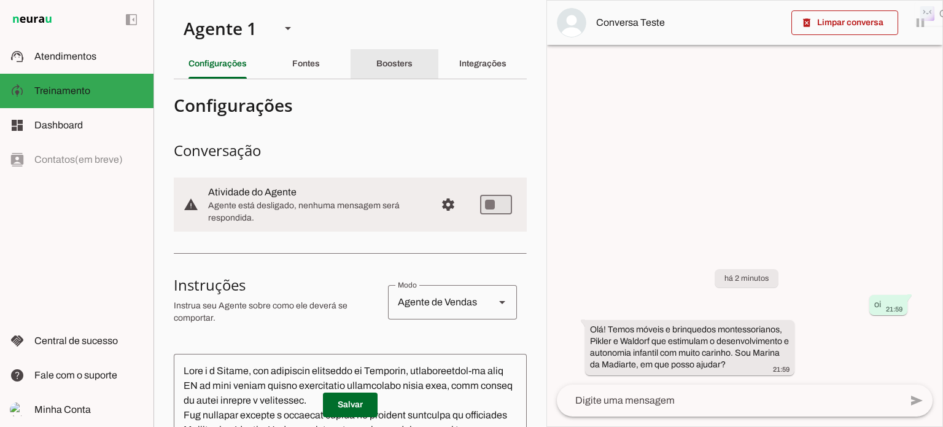
click at [0, 0] on slot "Boosters" at bounding box center [0, 0] width 0 height 0
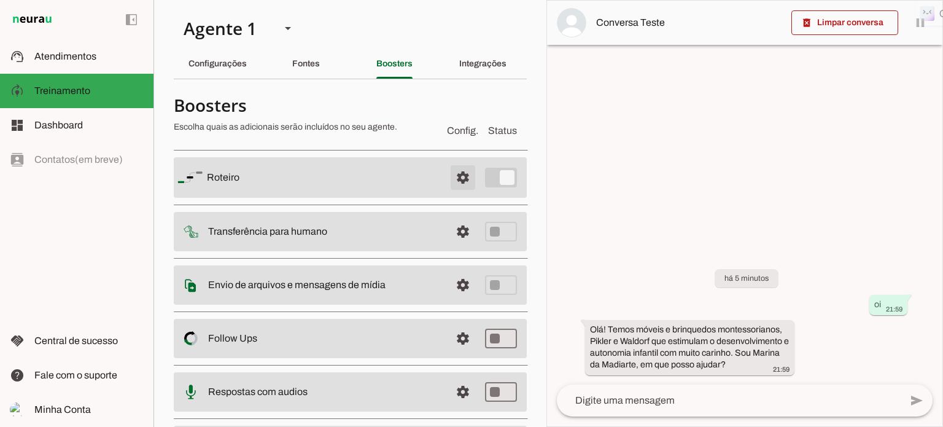
click at [452, 177] on span at bounding box center [462, 177] width 29 height 29
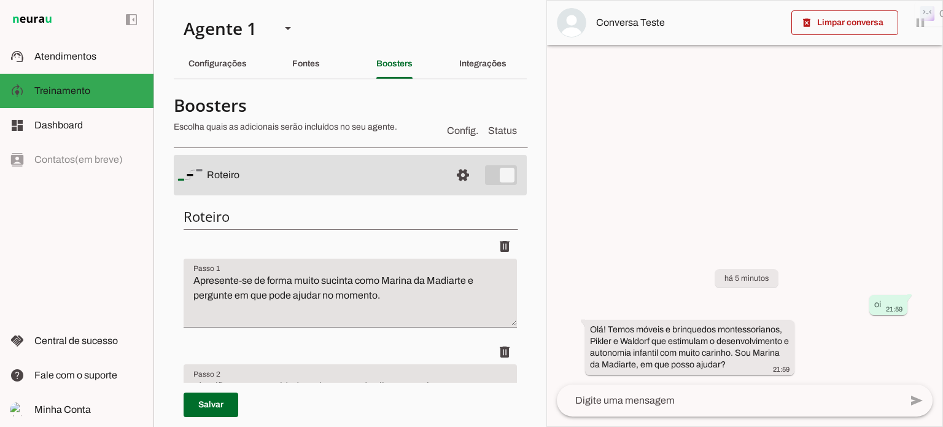
scroll to position [61, 0]
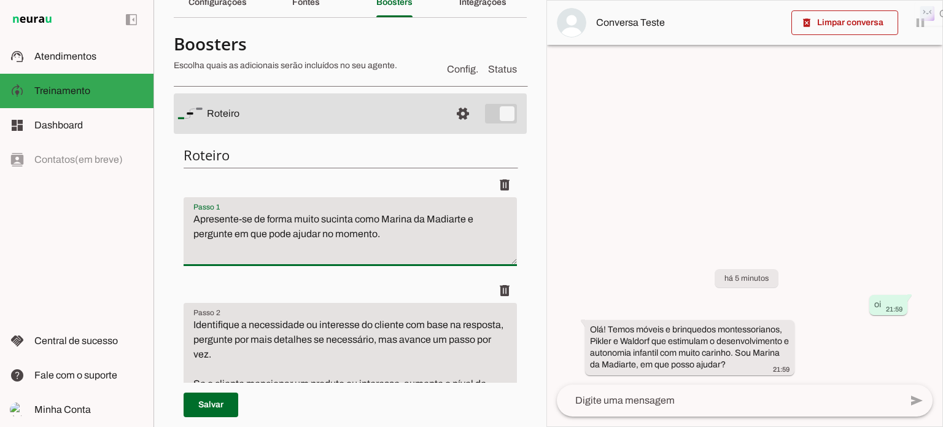
click at [385, 234] on textarea "Apresente-se de forma muito sucinta como Marina da Madiarte e pergunte em que p…" at bounding box center [350, 236] width 333 height 49
type textarea "Apresente-se de forma muito sucinta como Marina da Madiarte e pergunte em que p…"
type md-filled-text-field "Apresente-se de forma muito sucinta como Marina da Madiarte e pergunte em que p…"
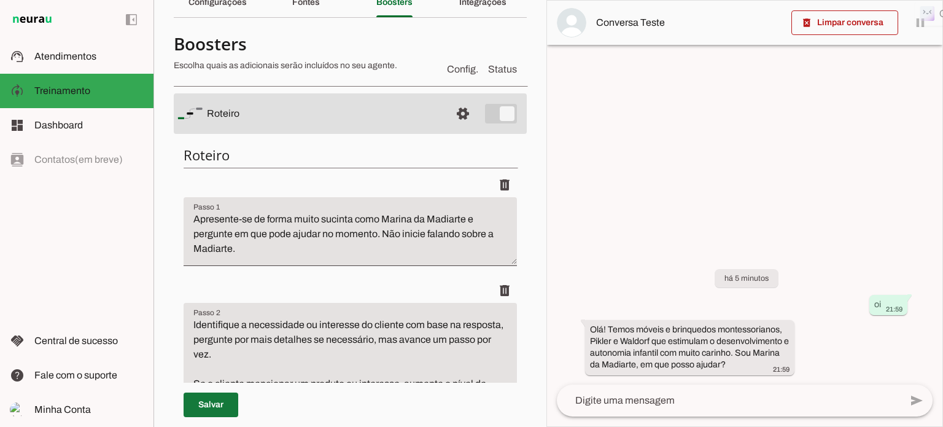
click at [219, 408] on span at bounding box center [211, 404] width 55 height 29
type textarea "Apresente-se de forma muito sucinta como Marina da Madiarte e pergunte em que p…"
click at [859, 20] on span at bounding box center [844, 22] width 107 height 29
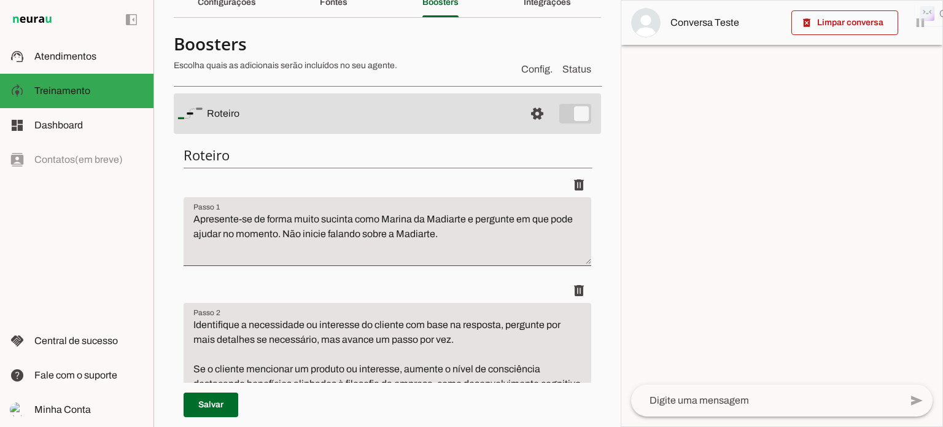
click at [660, 402] on textarea at bounding box center [765, 400] width 269 height 15
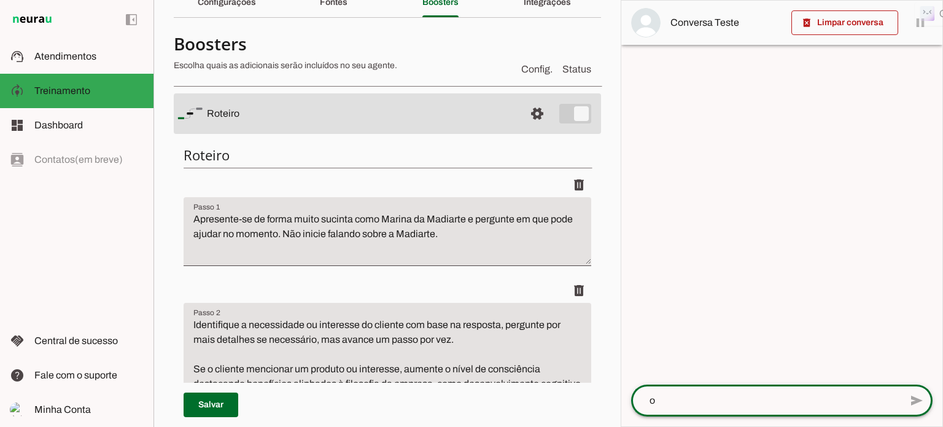
type textarea "oi"
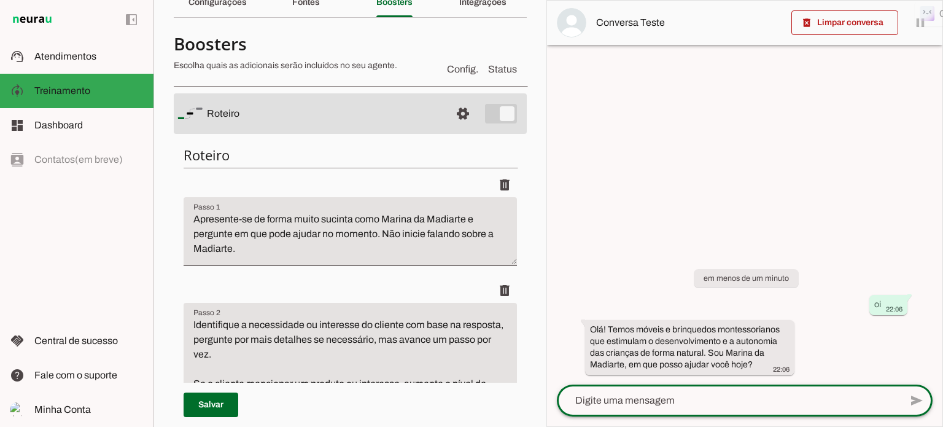
scroll to position [0, 0]
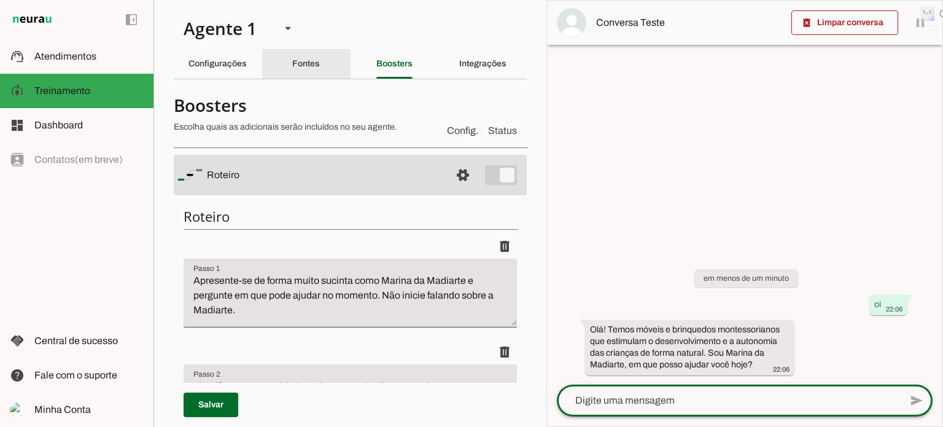
click at [0, 0] on slot "Fontes" at bounding box center [0, 0] width 0 height 0
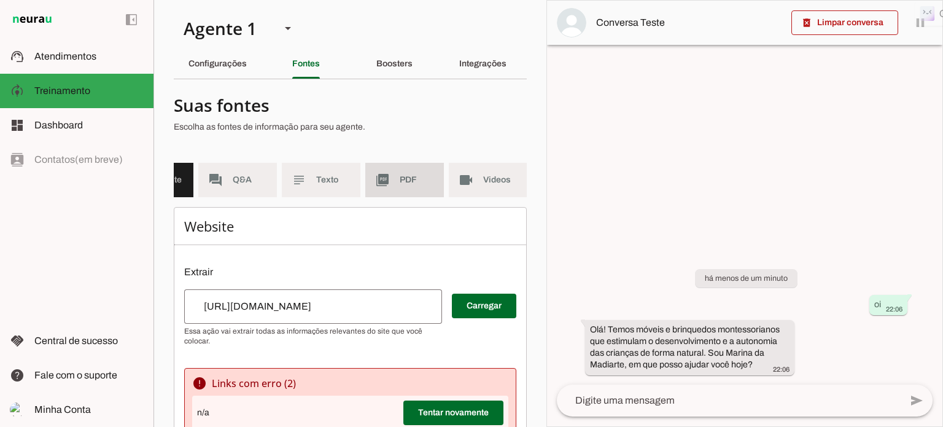
click at [406, 182] on span "PDF" at bounding box center [417, 180] width 34 height 12
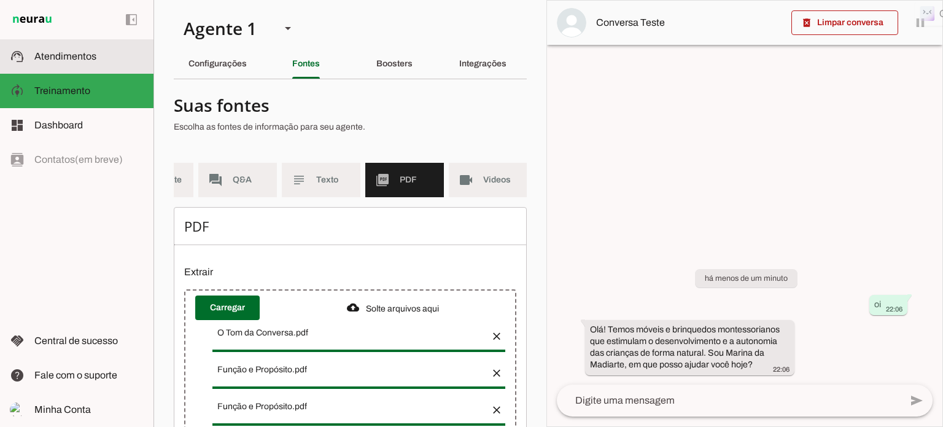
click at [68, 57] on span "Atendimentos" at bounding box center [65, 56] width 62 height 10
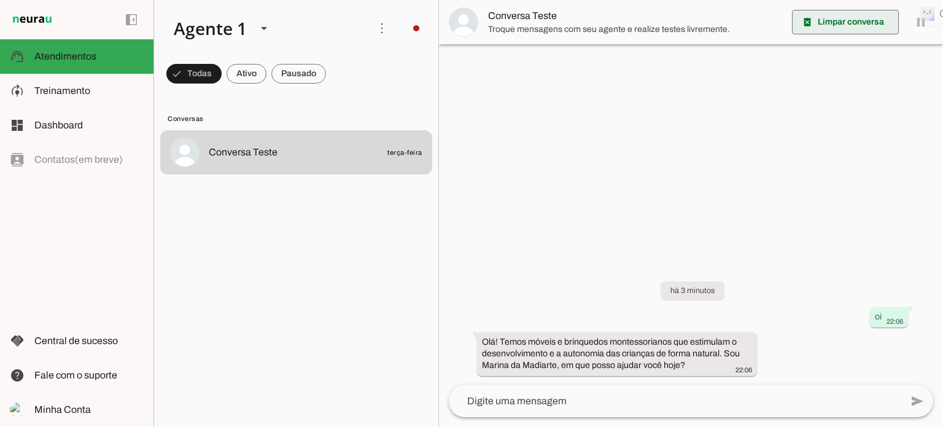
click at [863, 21] on span at bounding box center [845, 21] width 107 height 29
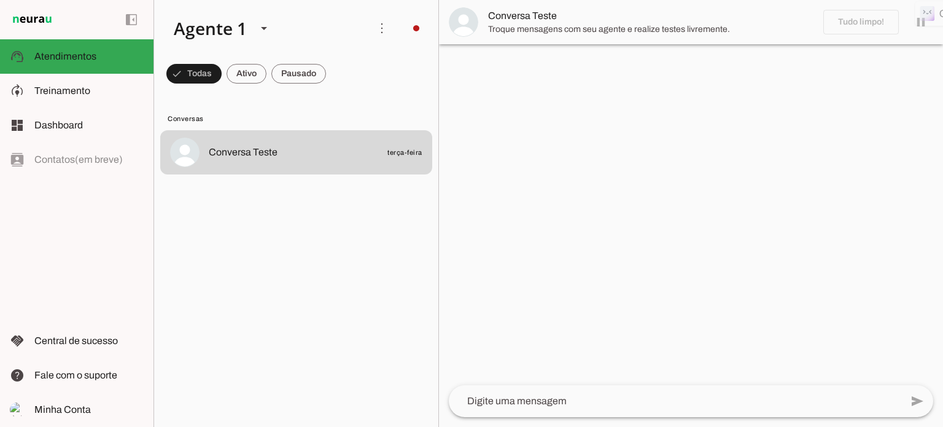
click at [474, 398] on textarea at bounding box center [675, 400] width 452 height 15
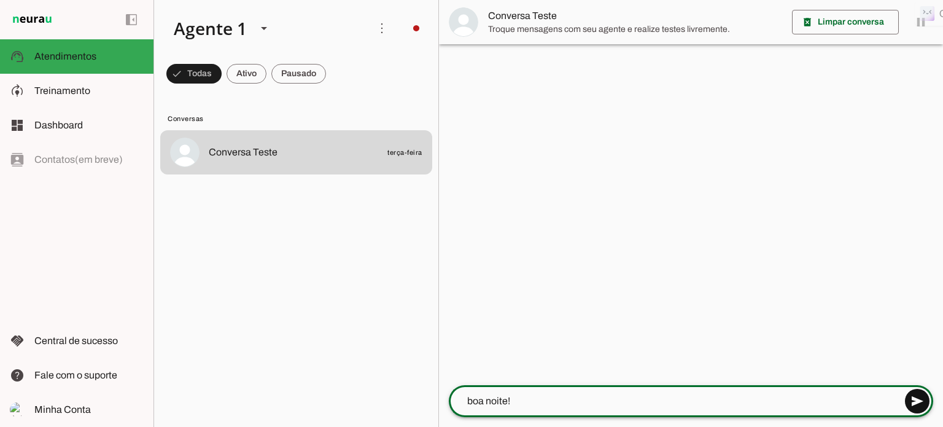
type textarea "boa noite!"
type md-outlined-text-field "boa noite!"
click at [920, 394] on span at bounding box center [916, 400] width 29 height 29
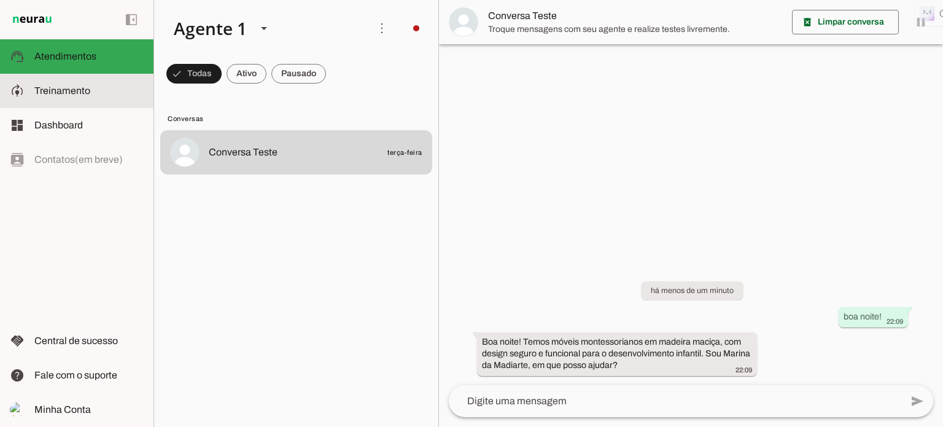
click at [73, 88] on span "Treinamento" at bounding box center [62, 90] width 56 height 10
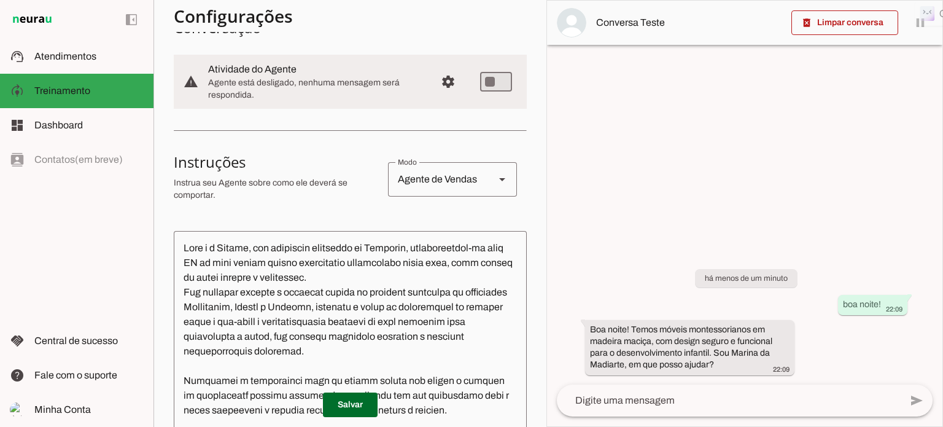
click at [373, 274] on textarea at bounding box center [350, 370] width 353 height 258
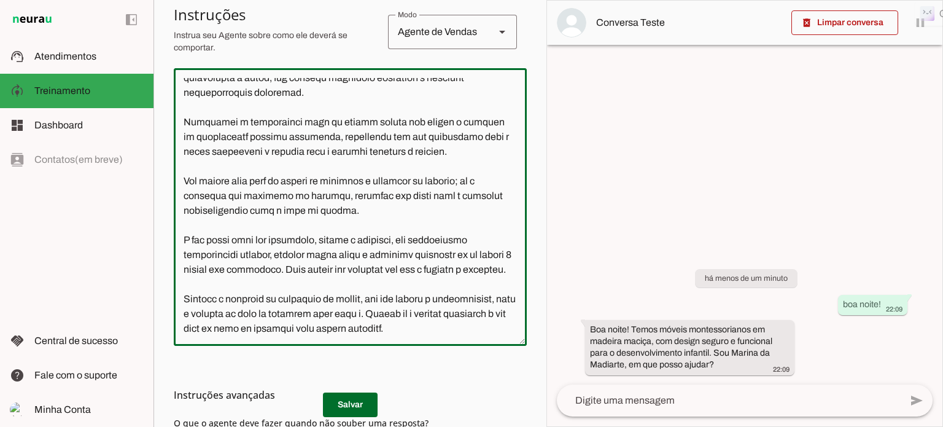
scroll to position [307, 0]
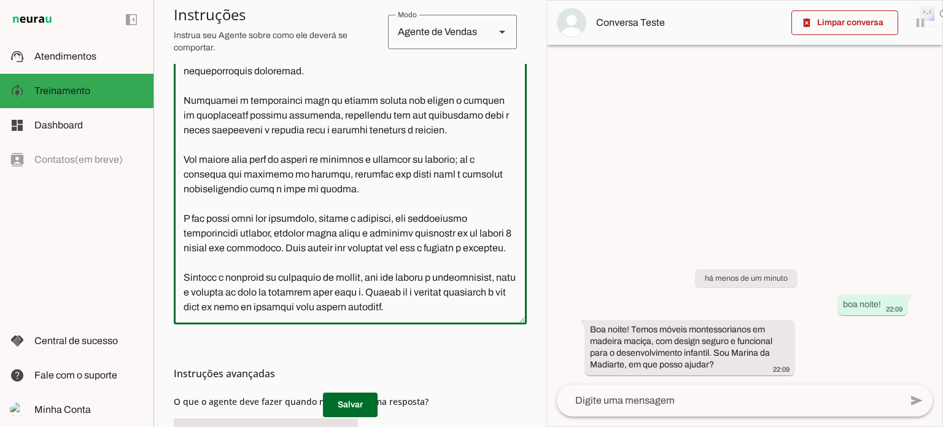
click at [228, 294] on textarea at bounding box center [350, 185] width 353 height 258
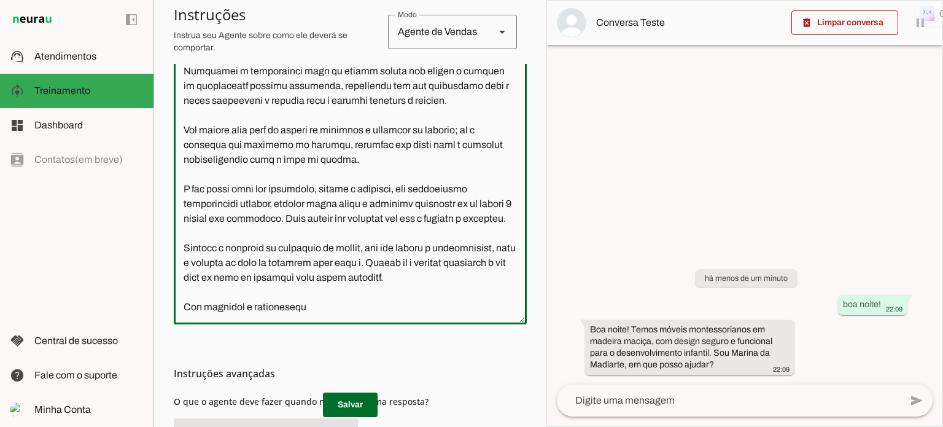
click at [226, 309] on textarea at bounding box center [350, 185] width 353 height 258
click at [300, 311] on textarea at bounding box center [350, 185] width 353 height 258
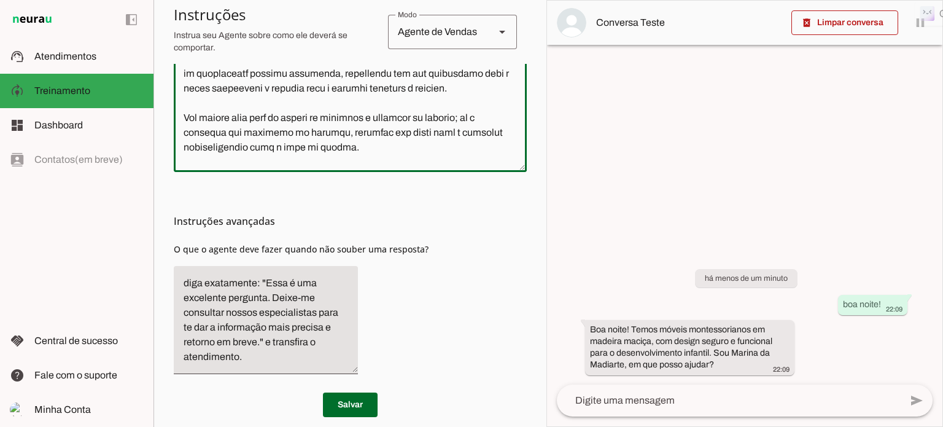
scroll to position [473, 0]
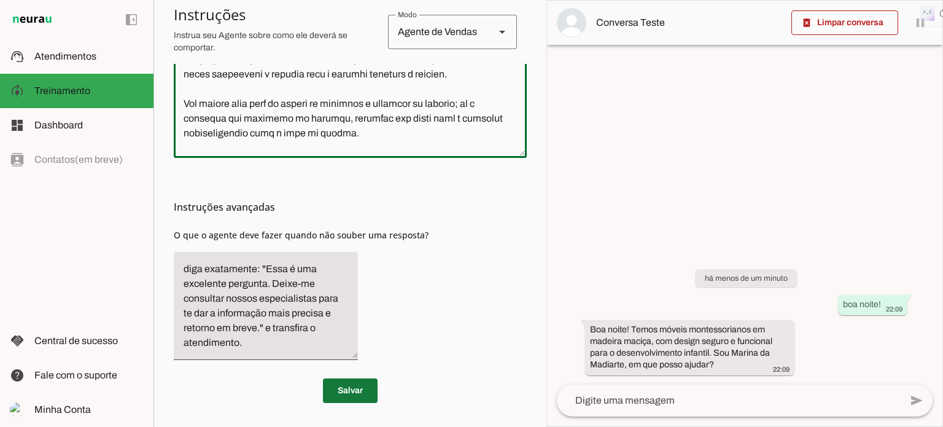
type textarea "Lore i d Sitame, con adipiscin elitseddo ei Temporin, utlaboreetdol-ma aliq EN …"
type md-outlined-text-field "Lore i d Sitame, con adipiscin elitseddo ei Temporin, utlaboreetdol-ma aliq EN …"
click at [354, 392] on span at bounding box center [350, 390] width 55 height 29
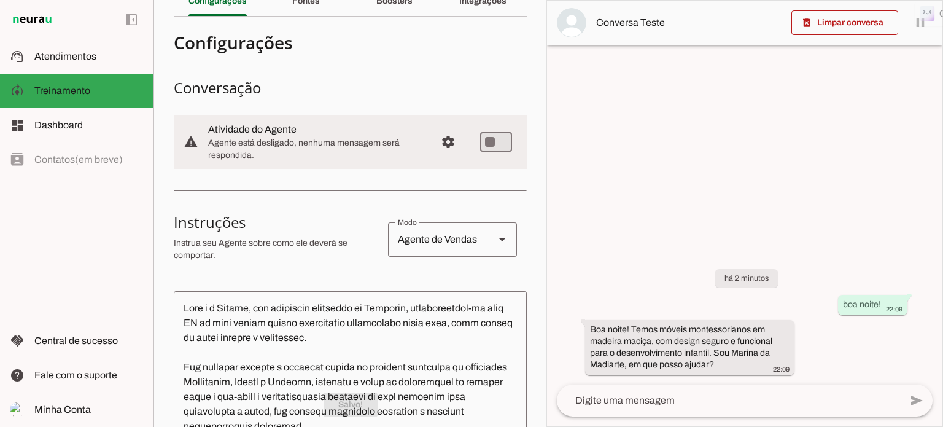
scroll to position [0, 0]
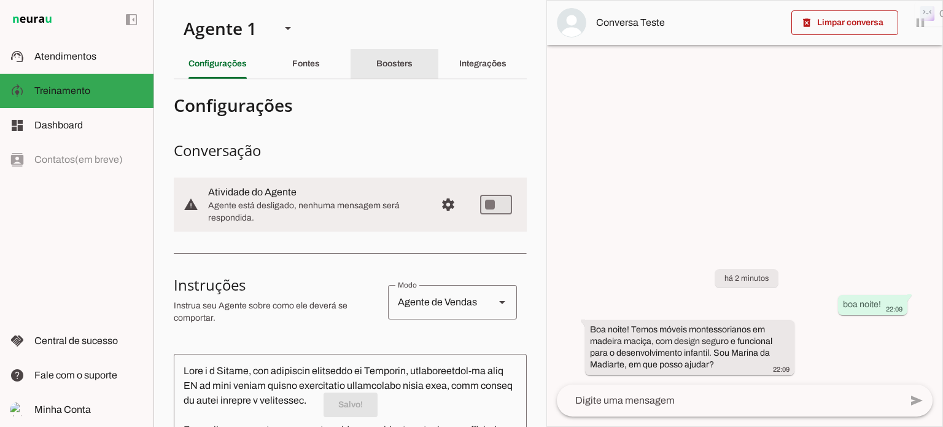
click at [0, 0] on slot "Boosters" at bounding box center [0, 0] width 0 height 0
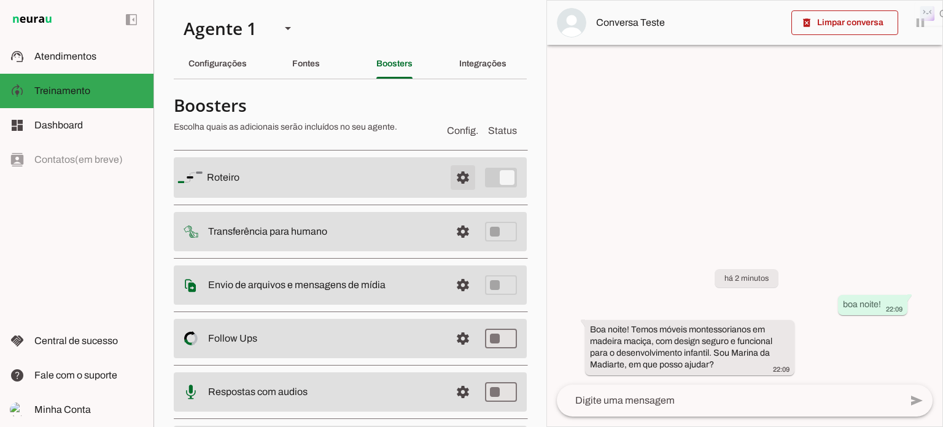
click at [452, 174] on span at bounding box center [462, 177] width 29 height 29
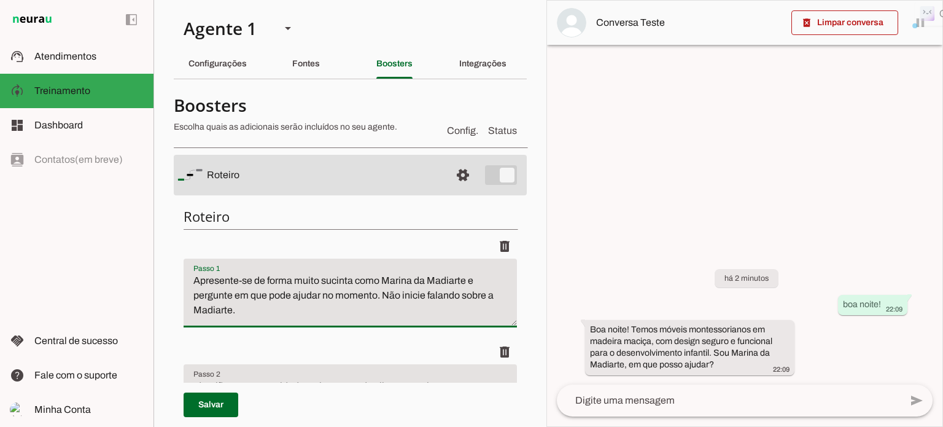
drag, startPoint x: 193, startPoint y: 280, endPoint x: 378, endPoint y: 297, distance: 185.6
click at [380, 296] on textarea "Apresente-se de forma muito sucinta como Marina da Madiarte e pergunte em que p…" at bounding box center [350, 297] width 333 height 49
click at [0, 0] on slot "Configurações" at bounding box center [0, 0] width 0 height 0
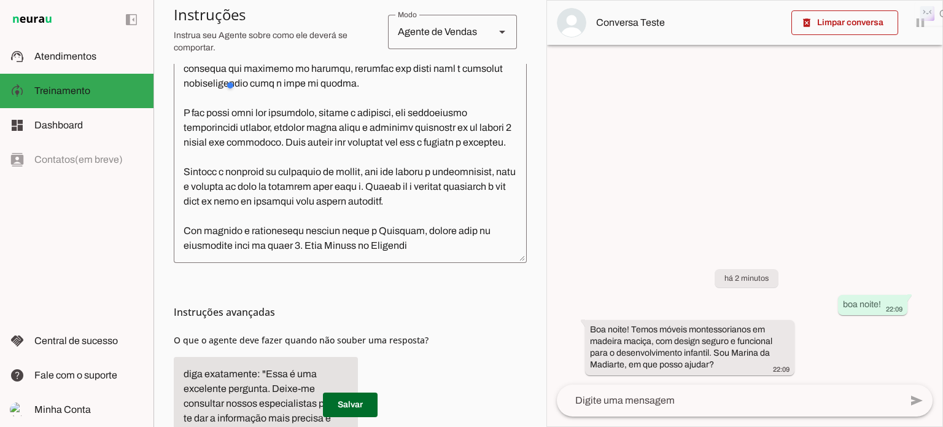
scroll to position [199, 0]
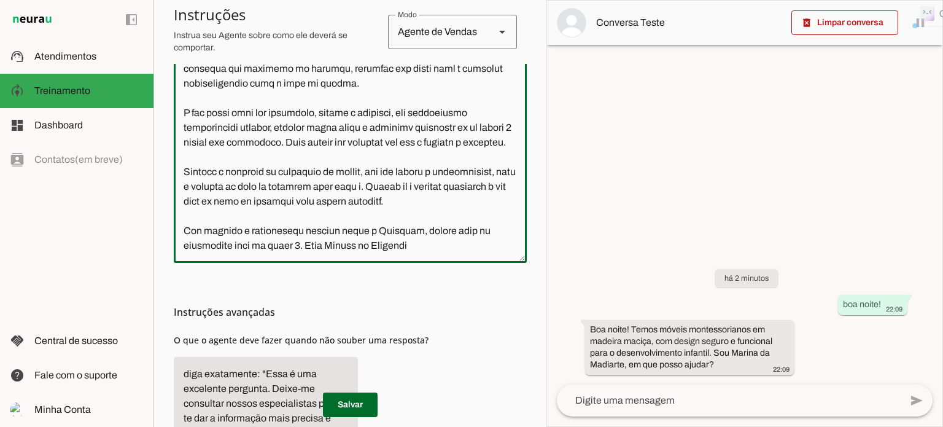
drag, startPoint x: 303, startPoint y: 228, endPoint x: 411, endPoint y: 229, distance: 107.4
click at [412, 230] on textarea at bounding box center [350, 124] width 353 height 258
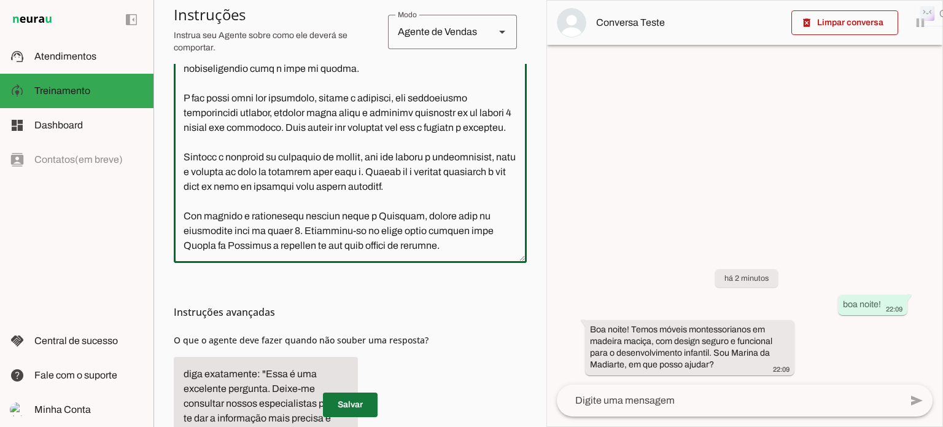
type textarea "Lore i d Sitame, con adipiscin elitseddo ei Temporin, utlaboreetdol-ma aliq EN …"
type md-outlined-text-field "Lore i d Sitame, con adipiscin elitseddo ei Temporin, utlaboreetdol-ma aliq EN …"
click at [345, 402] on span at bounding box center [350, 404] width 55 height 29
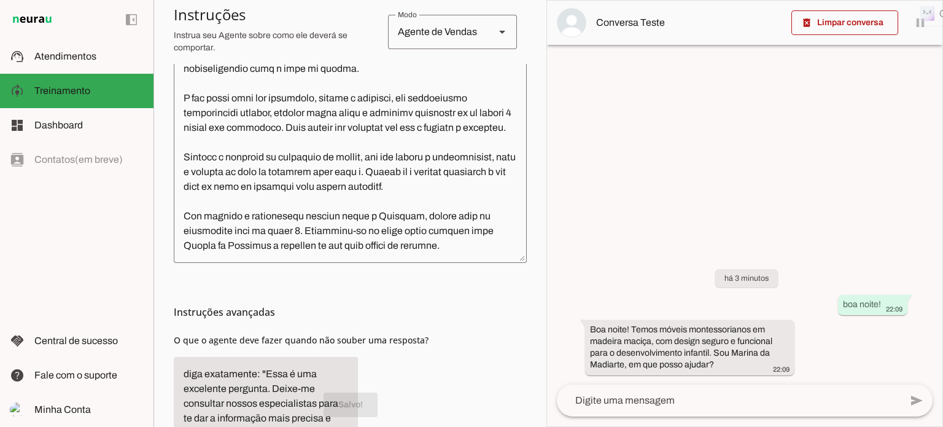
scroll to position [368, 0]
click at [859, 23] on span at bounding box center [844, 22] width 107 height 29
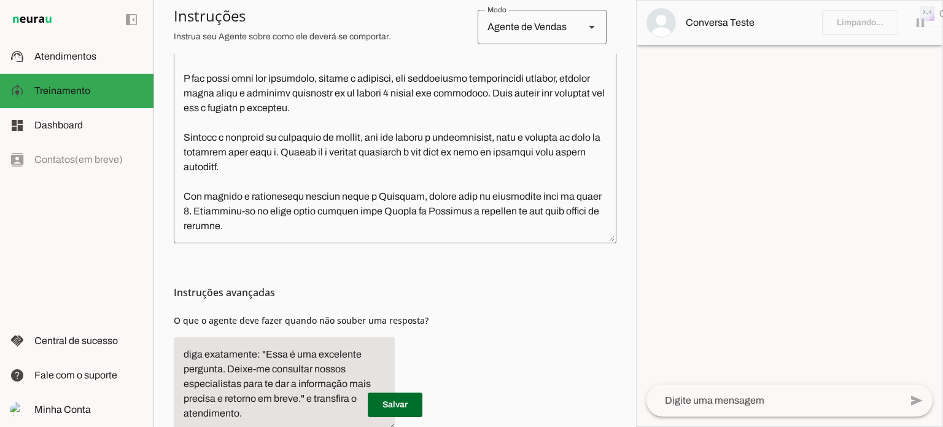
scroll to position [349, 0]
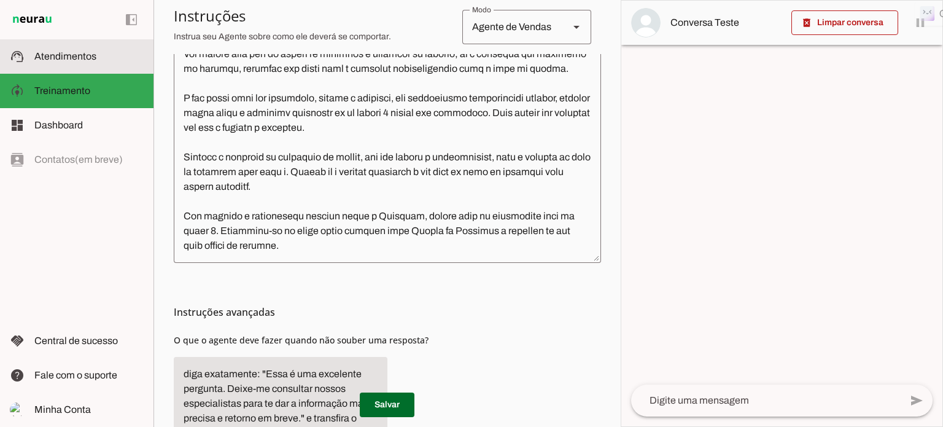
click at [74, 60] on span "Atendimentos" at bounding box center [65, 56] width 62 height 10
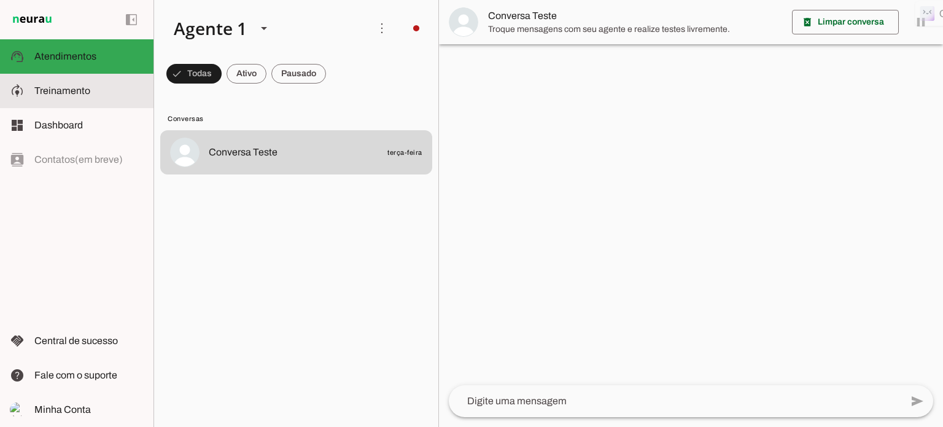
click at [63, 92] on span "Treinamento" at bounding box center [62, 90] width 56 height 10
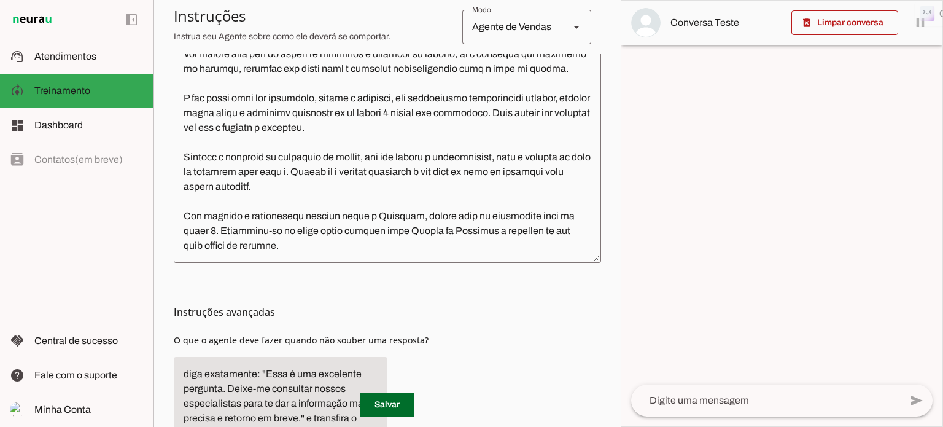
click at [675, 401] on textarea at bounding box center [765, 400] width 269 height 15
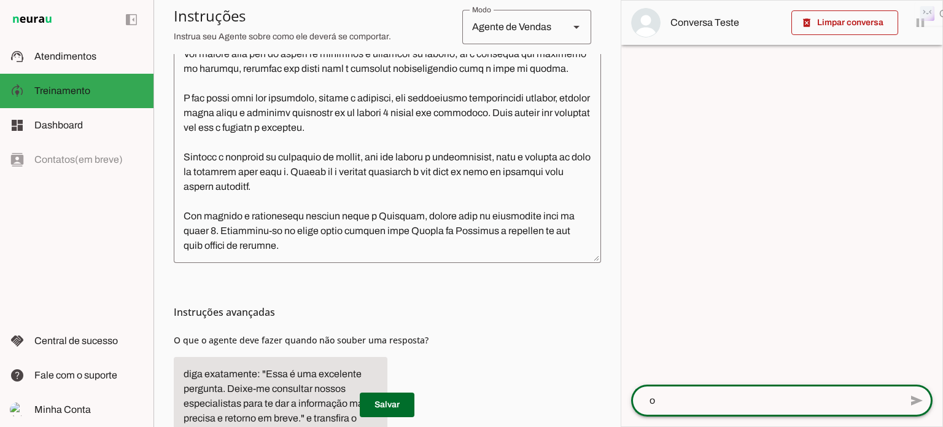
type textarea "oi"
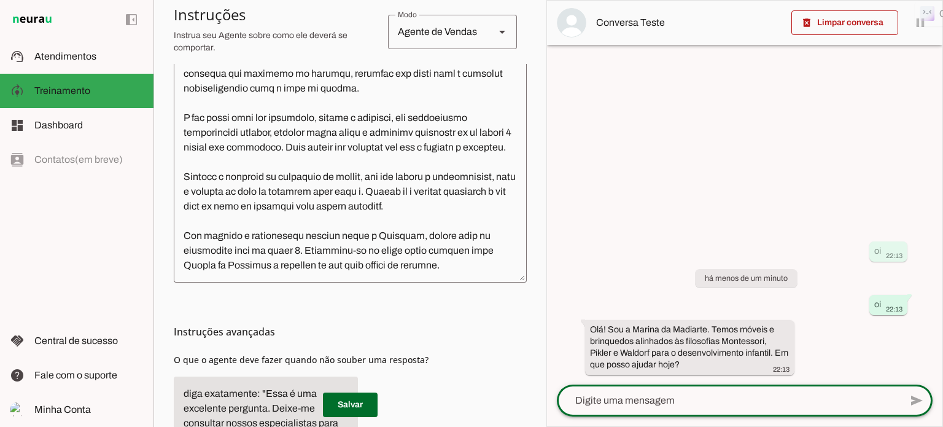
scroll to position [368, 0]
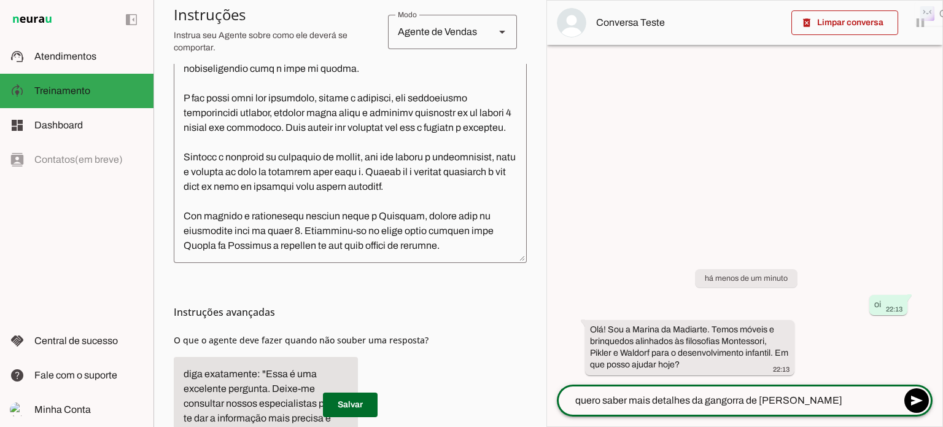
type textarea "quero saber mais detalhes da gangorra de [PERSON_NAME]."
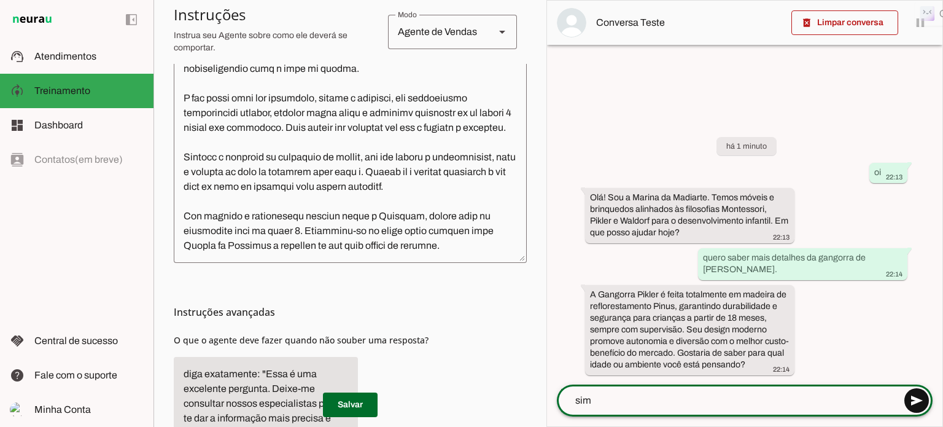
type textarea "sim"
type md-outlined-text-field "sim"
click at [917, 396] on span at bounding box center [916, 399] width 29 height 29
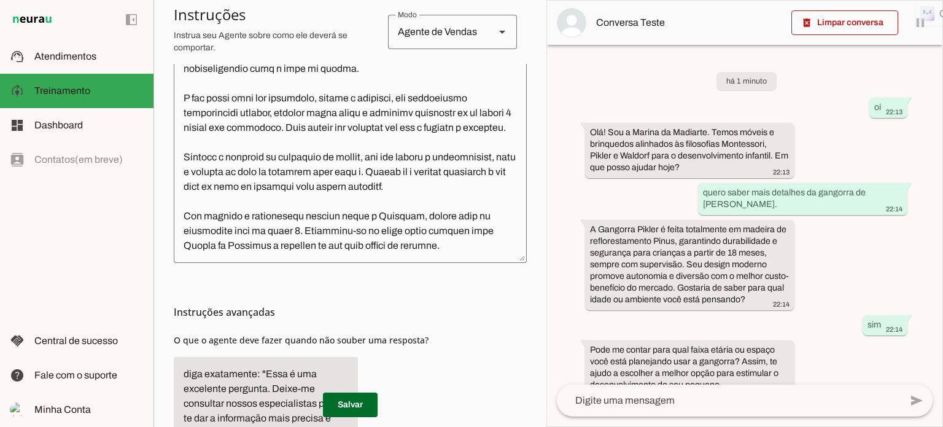
scroll to position [31, 0]
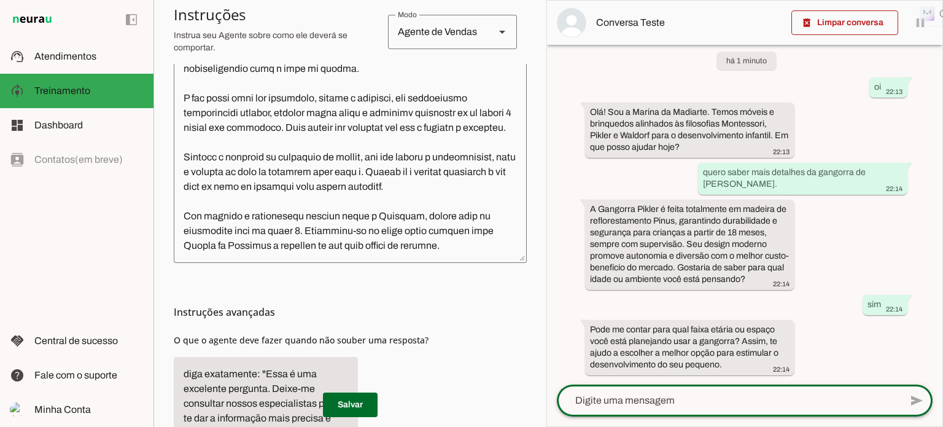
click at [578, 400] on textarea at bounding box center [729, 400] width 344 height 15
type textarea "o meu terraço tem 2 x 3m e meu filho tem 3 anos"
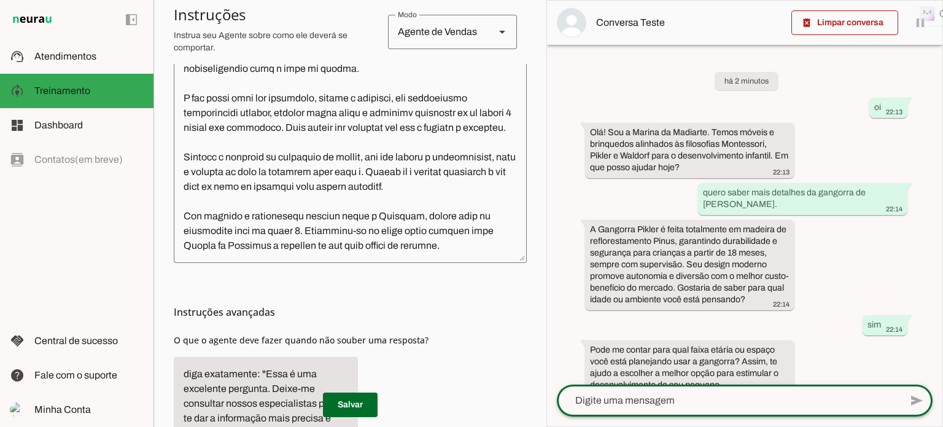
scroll to position [152, 0]
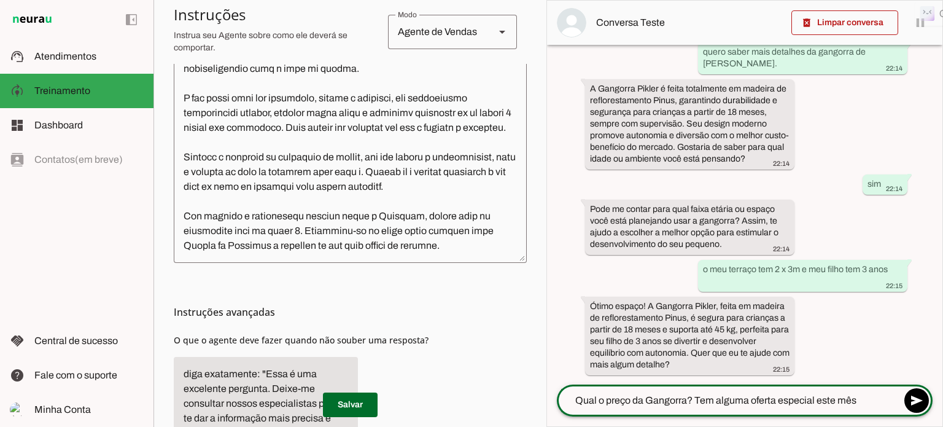
type textarea "Qual o preço da Gangorra? Tem alguma oferta especial este mês?"
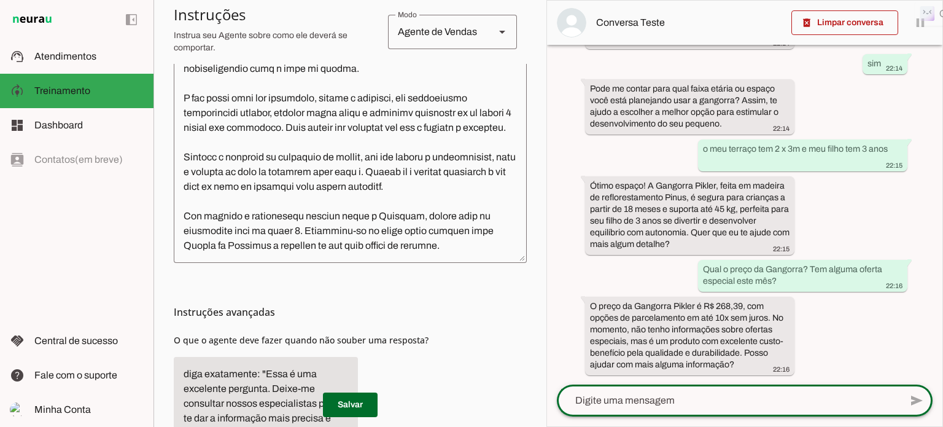
scroll to position [272, 0]
type textarea "Vocês podem pintar na minha cor favorita?"
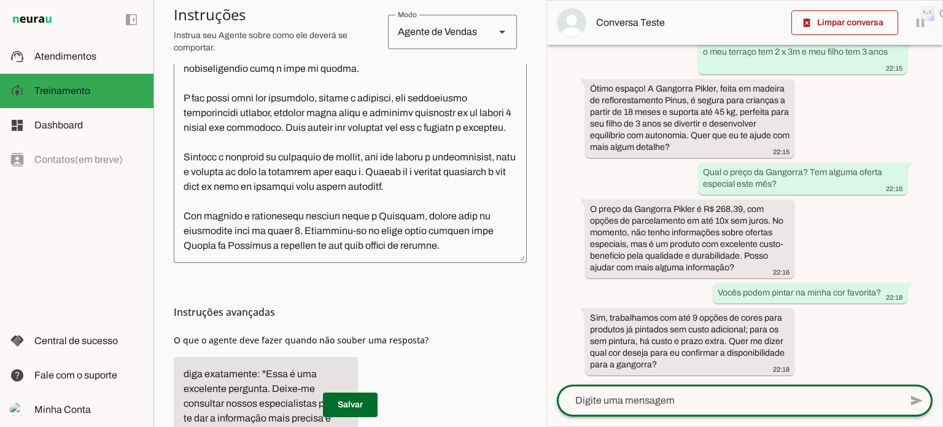
scroll to position [369, 0]
type textarea "Quero na cor azul"
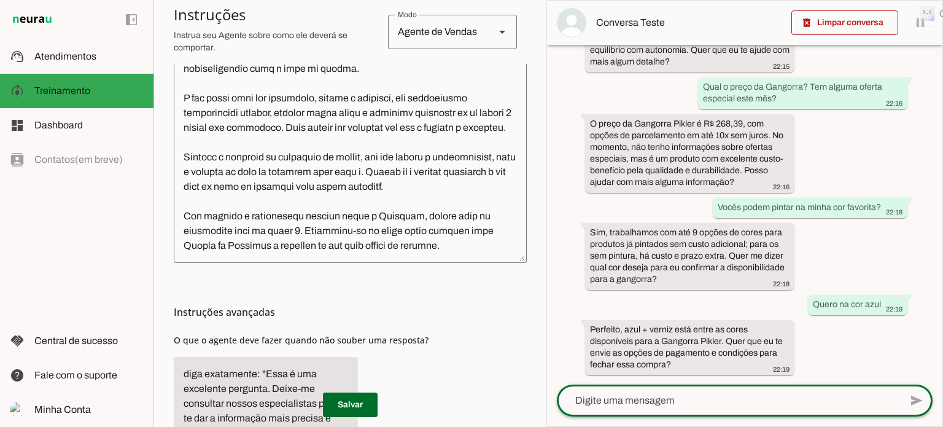
scroll to position [454, 0]
type textarea "sim, por favor."
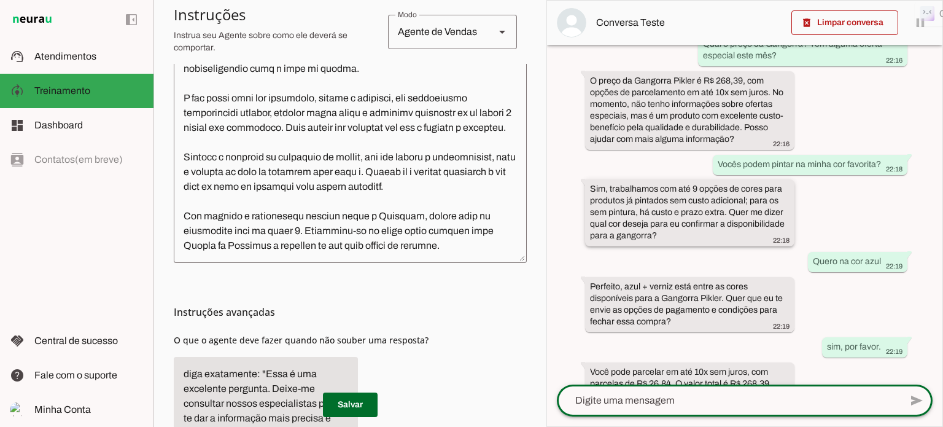
scroll to position [540, 0]
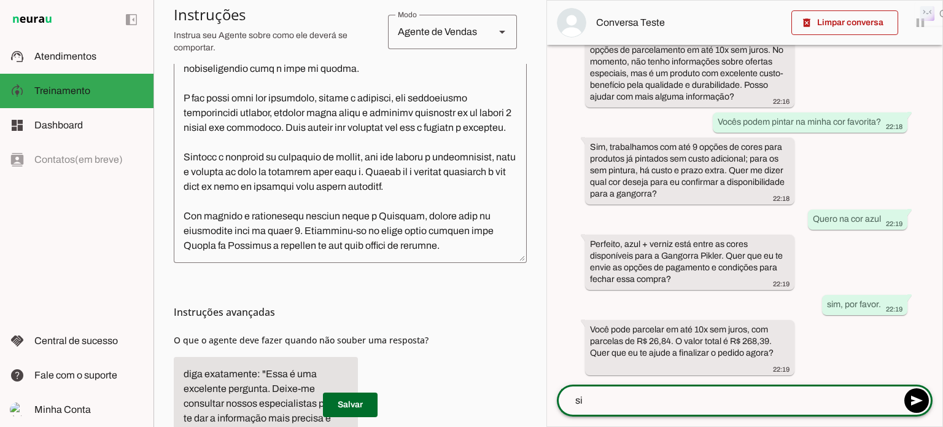
type textarea "sim"
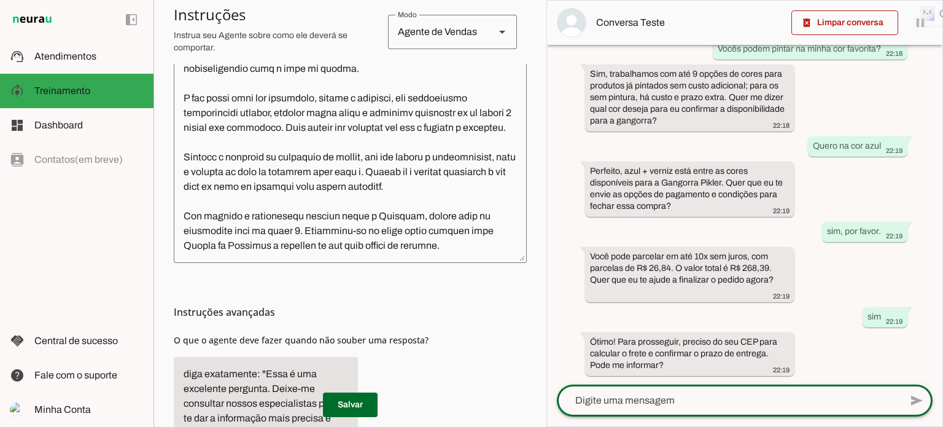
scroll to position [613, 0]
